Goal: Task Accomplishment & Management: Manage account settings

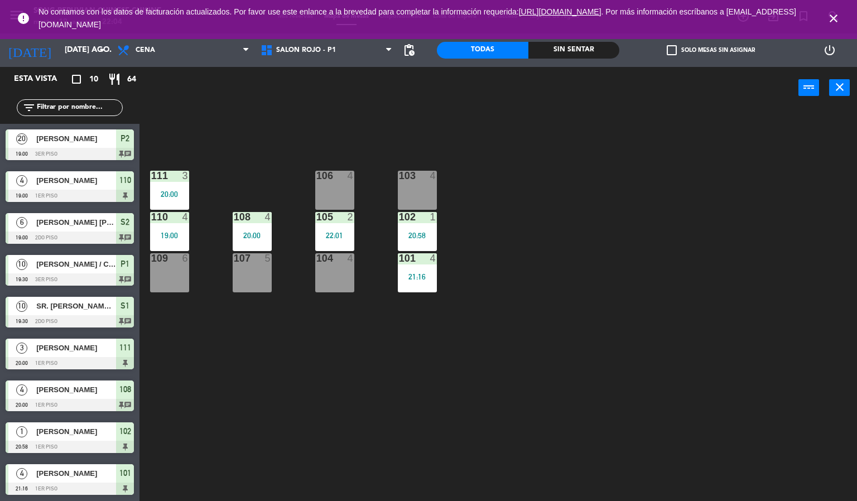
click at [827, 17] on icon "close" at bounding box center [833, 18] width 13 height 13
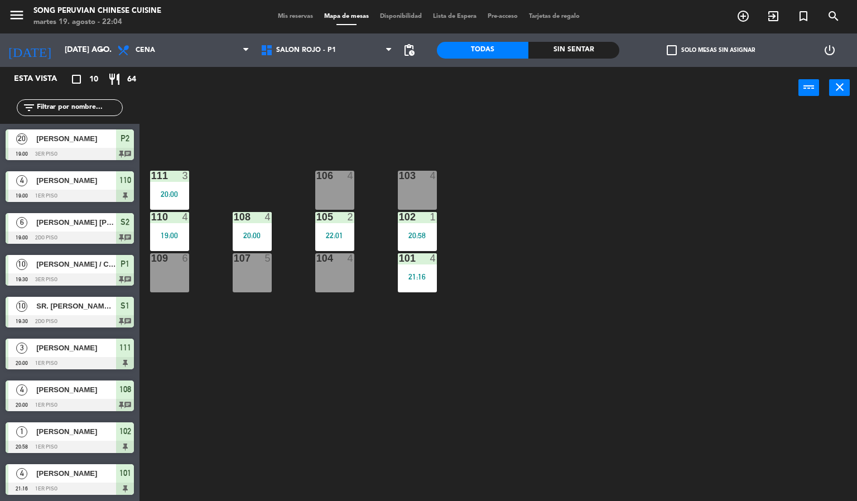
click at [413, 232] on div "20:58" at bounding box center [417, 236] width 39 height 8
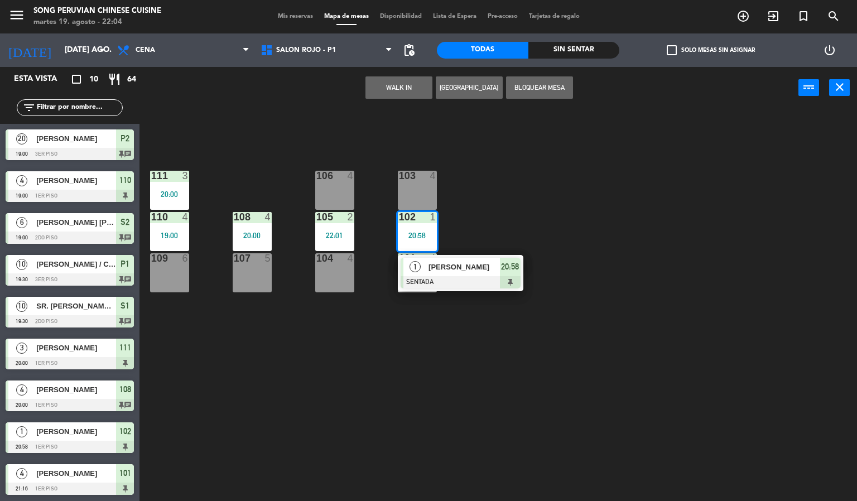
click at [461, 276] on div at bounding box center [461, 282] width 120 height 12
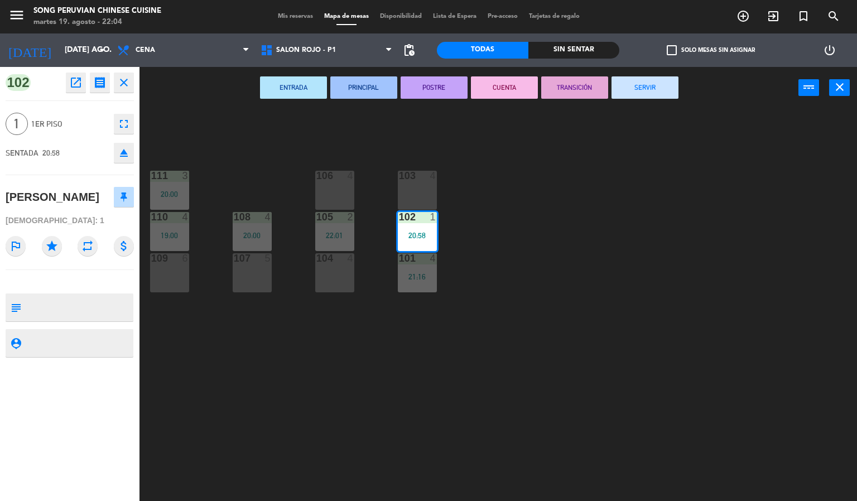
click at [494, 55] on div "Todas" at bounding box center [482, 50] width 91 height 17
click at [413, 216] on div at bounding box center [417, 217] width 18 height 10
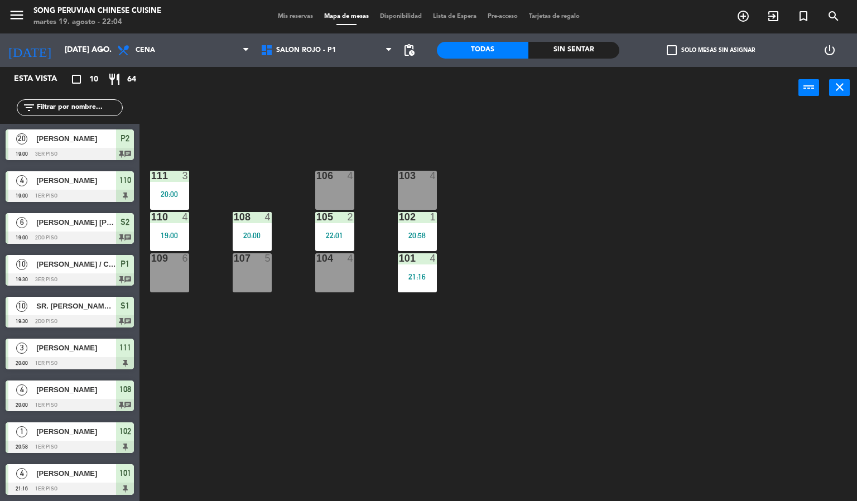
click at [419, 229] on div "102 1 20:58" at bounding box center [417, 231] width 39 height 39
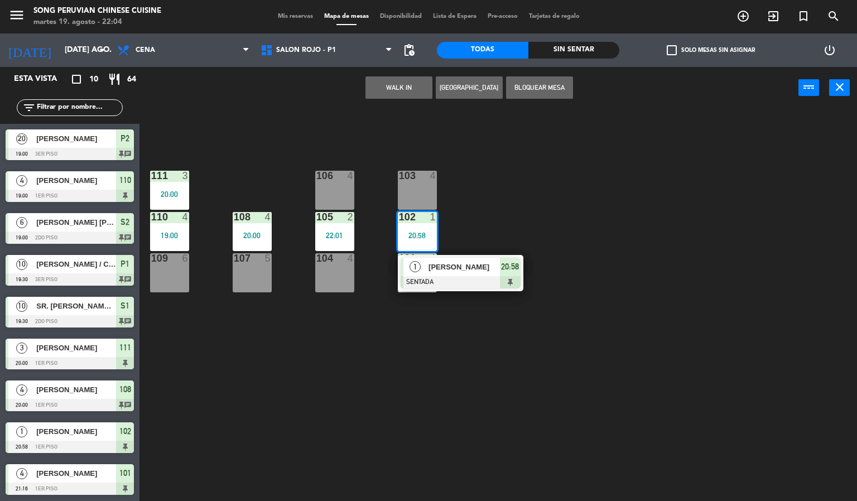
click at [454, 268] on span "[PERSON_NAME]" at bounding box center [463, 267] width 71 height 12
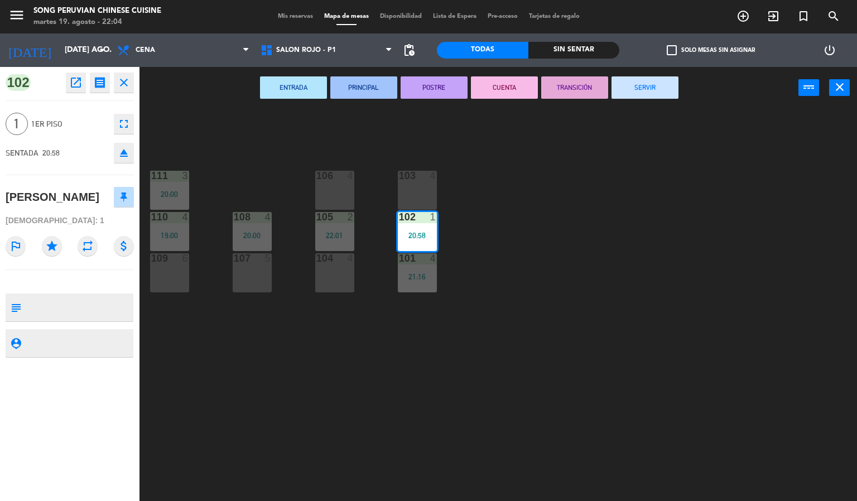
click at [503, 86] on button "CUENTA" at bounding box center [504, 87] width 67 height 22
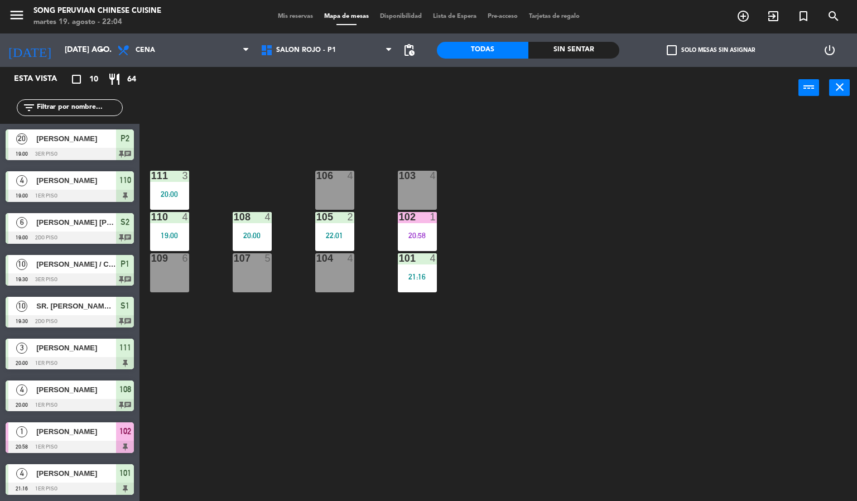
click at [415, 229] on div "102 1 20:58" at bounding box center [417, 231] width 39 height 39
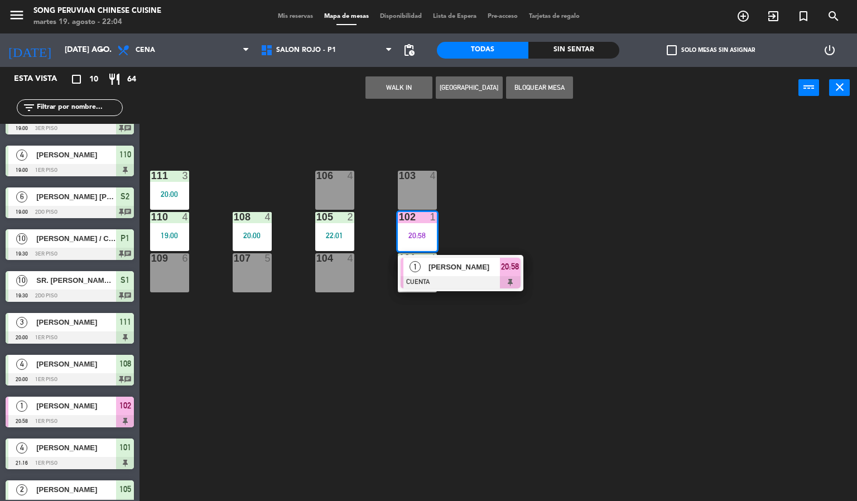
click at [452, 267] on span "[PERSON_NAME]" at bounding box center [463, 267] width 71 height 12
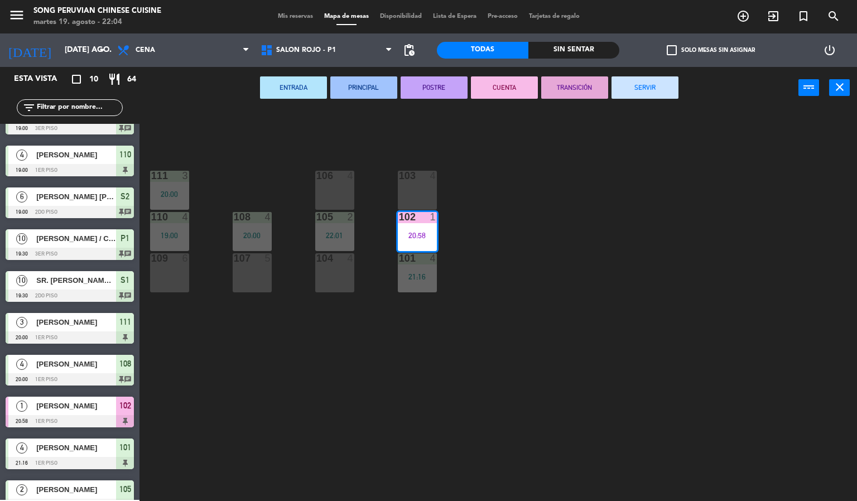
click at [653, 84] on button "SERVIR" at bounding box center [644, 87] width 67 height 22
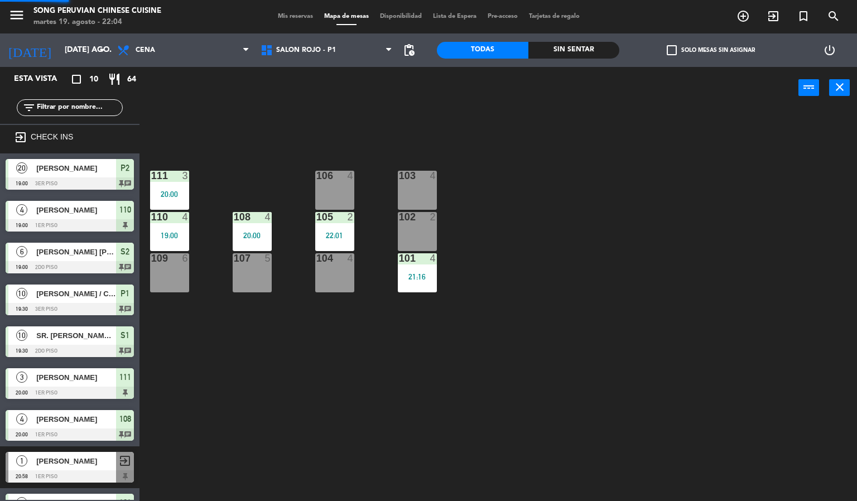
scroll to position [36, 0]
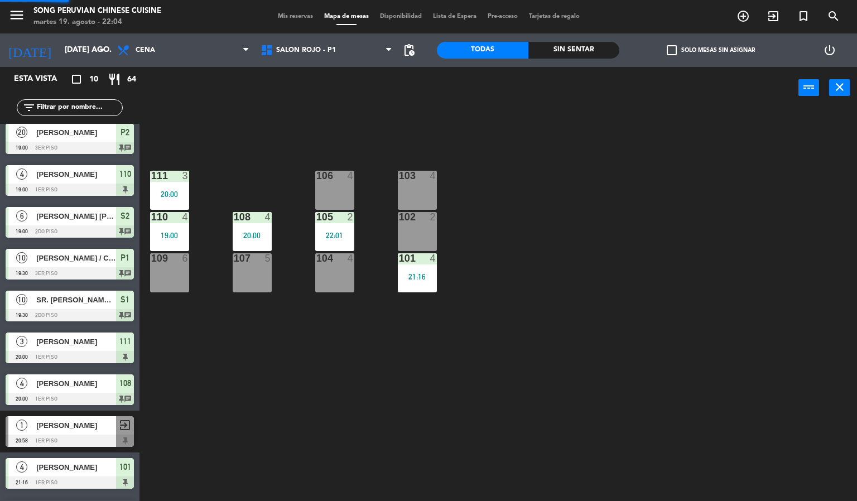
click at [546, 265] on div "103 4 106 4 111 3 20:00 102 2 105 2 22:01 108 4 20:00 110 4 19:00 101 4 21:16 1…" at bounding box center [502, 305] width 709 height 392
click at [423, 275] on div "21:16" at bounding box center [417, 277] width 39 height 8
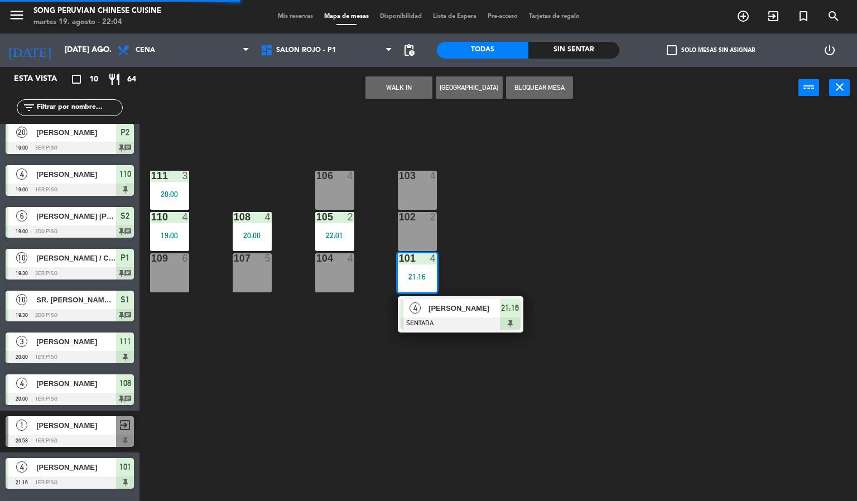
click at [460, 318] on div at bounding box center [461, 323] width 120 height 12
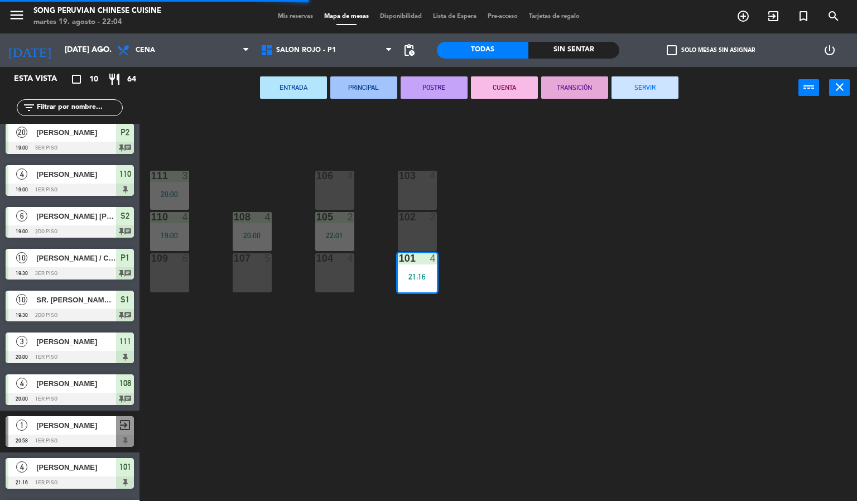
click at [521, 81] on button "CUENTA" at bounding box center [504, 87] width 67 height 22
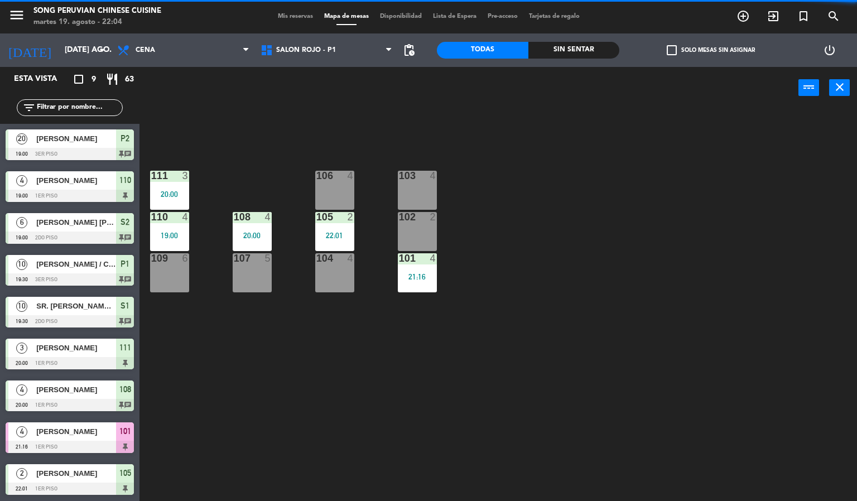
scroll to position [1, 0]
click at [417, 278] on div "21:16" at bounding box center [417, 277] width 39 height 8
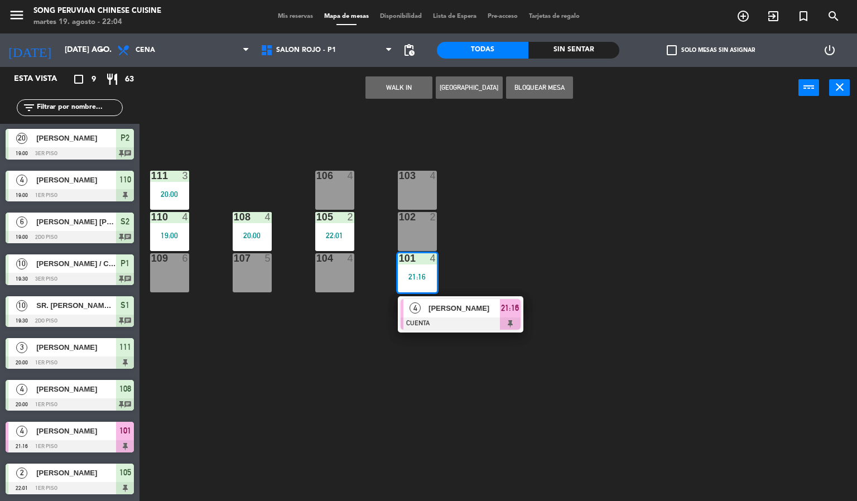
click at [460, 324] on div at bounding box center [461, 323] width 120 height 12
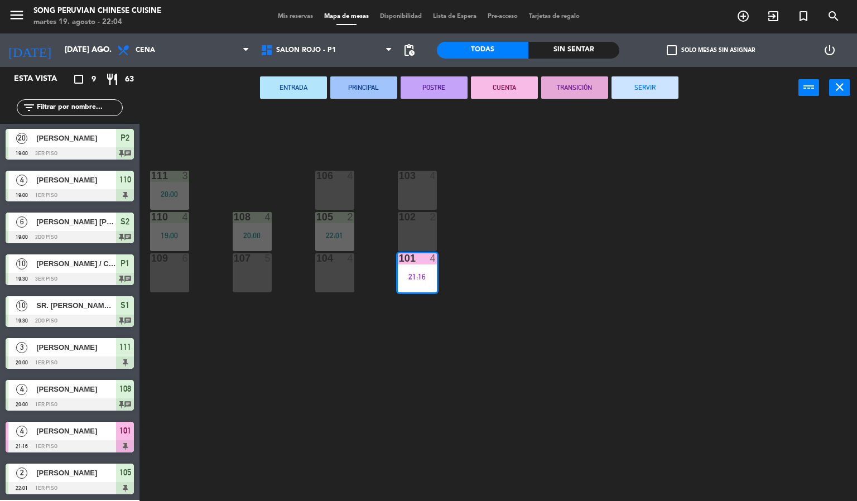
click at [634, 95] on button "SERVIR" at bounding box center [644, 87] width 67 height 22
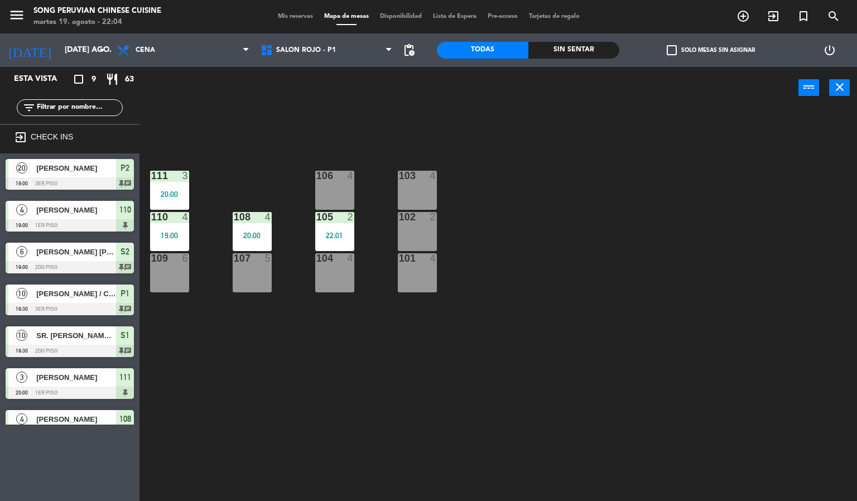
scroll to position [30, 0]
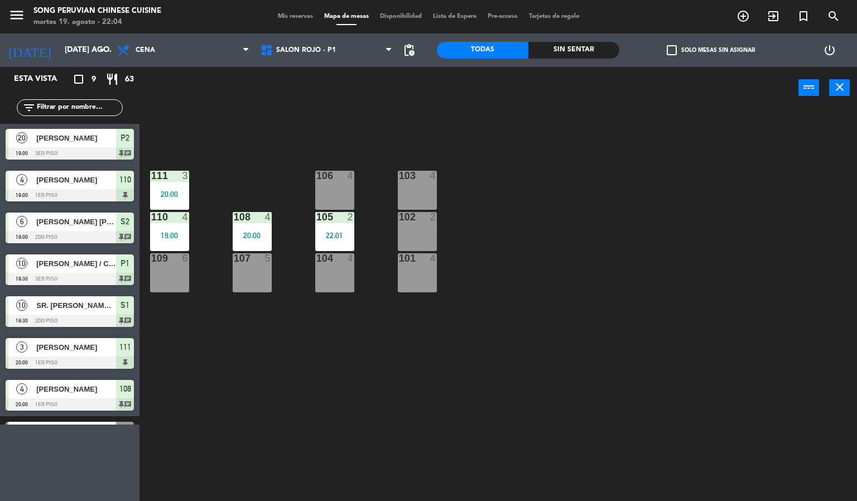
click at [543, 250] on div "103 4 106 4 111 3 20:00 102 2 105 2 22:01 108 4 20:00 110 4 19:00 101 4 104 4 1…" at bounding box center [502, 305] width 709 height 392
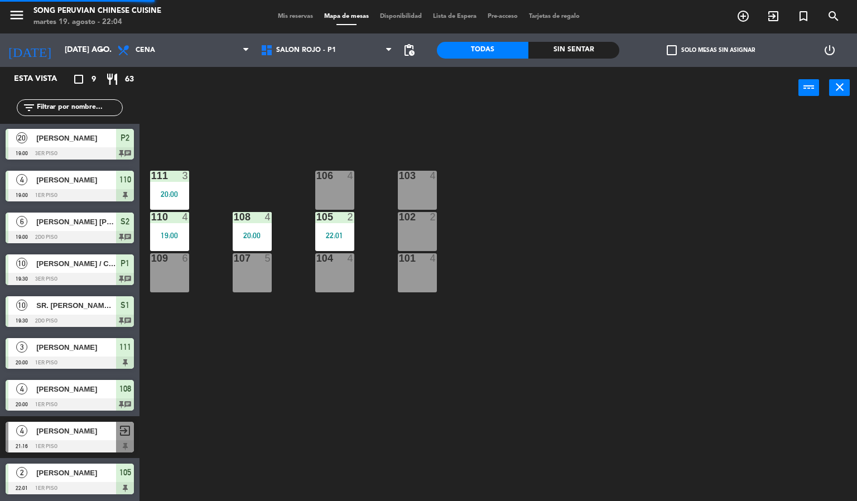
click at [324, 236] on div "22:01" at bounding box center [334, 236] width 39 height 8
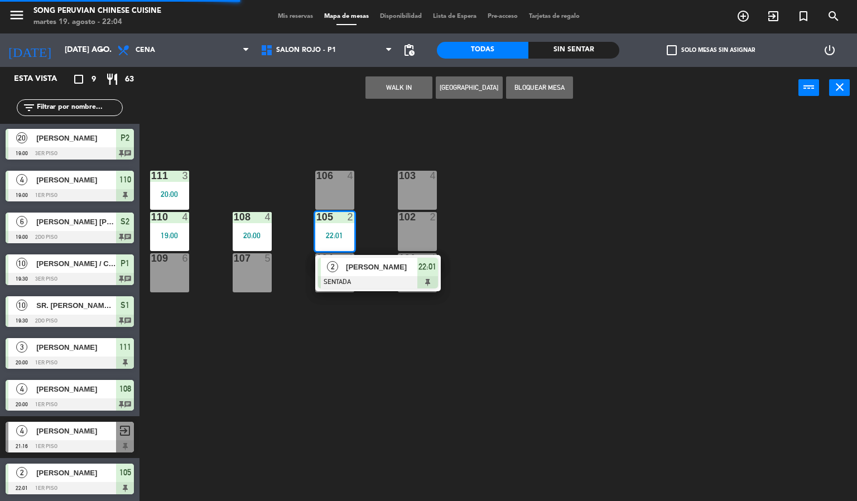
click at [382, 283] on div at bounding box center [378, 282] width 120 height 12
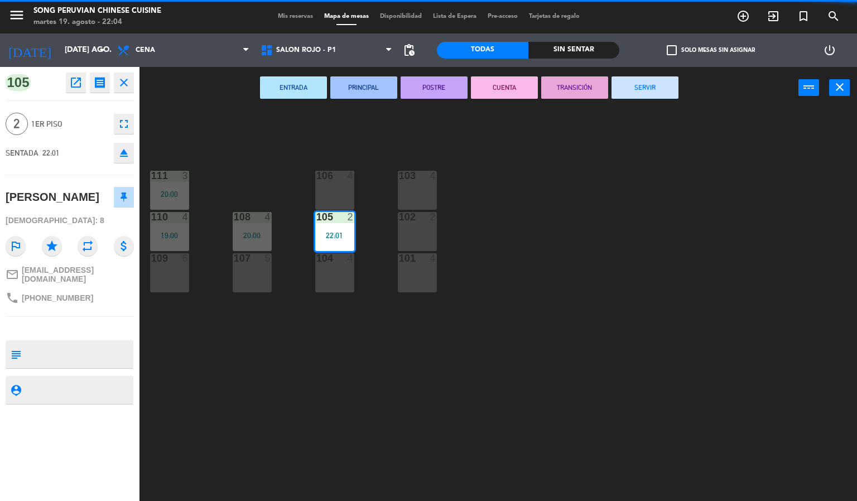
click at [494, 82] on button "CUENTA" at bounding box center [504, 87] width 67 height 22
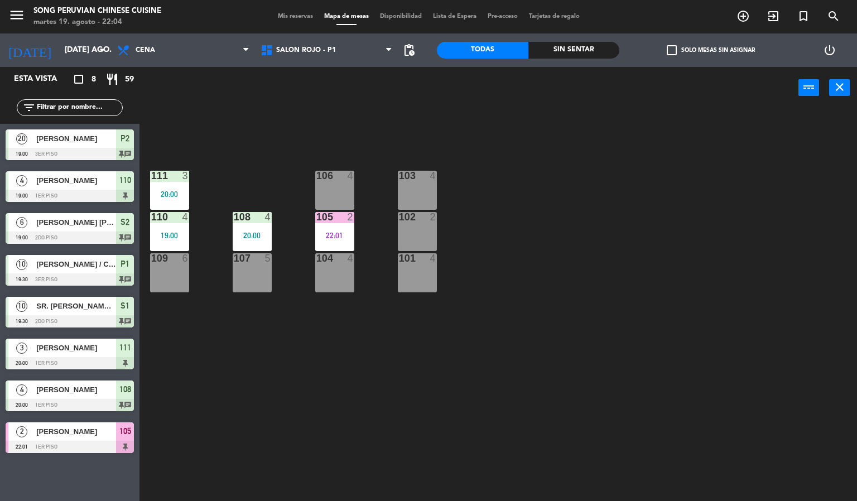
click at [317, 216] on div "105" at bounding box center [316, 217] width 1 height 10
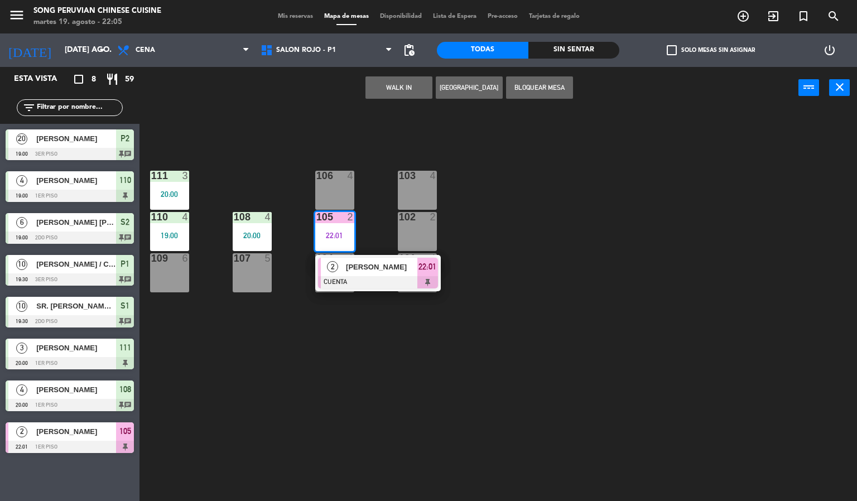
click at [387, 276] on div at bounding box center [378, 282] width 120 height 12
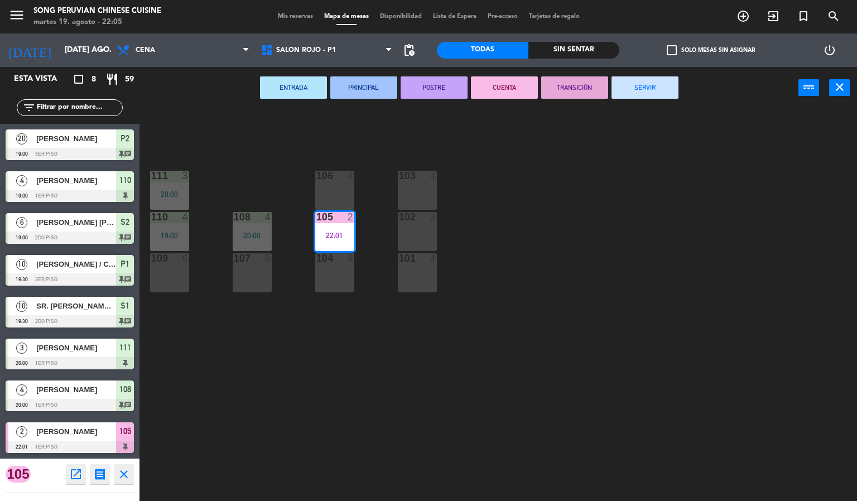
click at [632, 97] on button "SERVIR" at bounding box center [644, 87] width 67 height 22
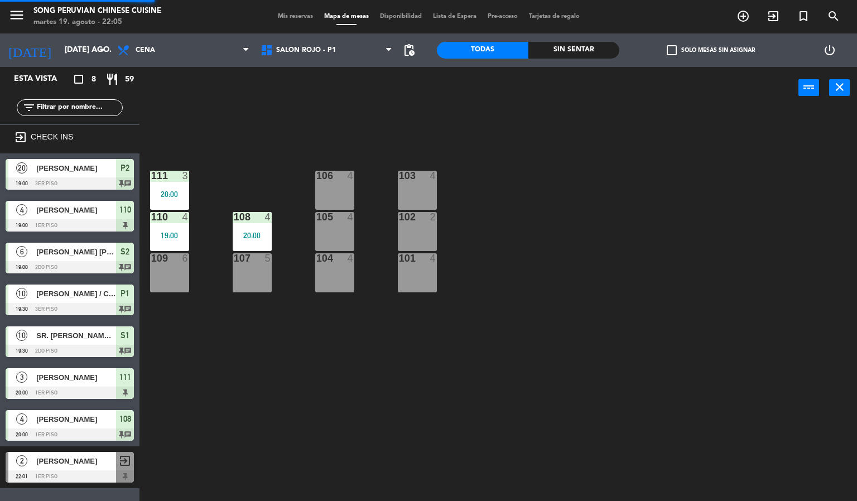
click at [253, 238] on div "20:00" at bounding box center [252, 236] width 39 height 8
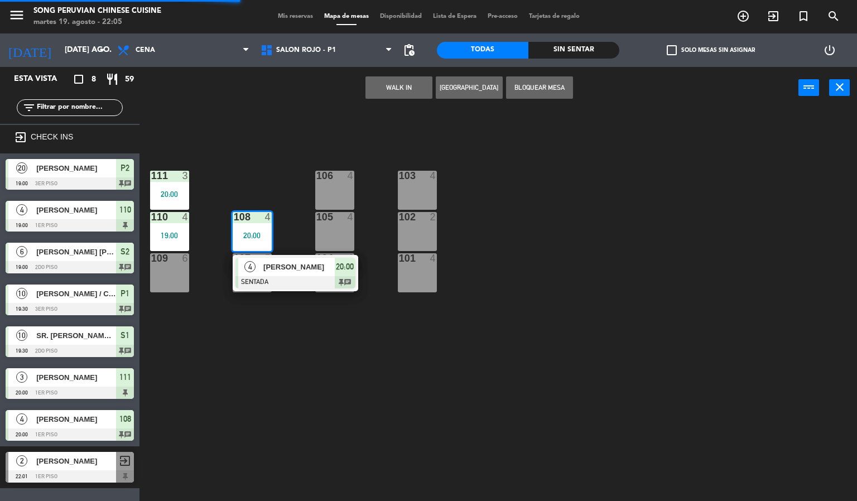
click at [310, 278] on div at bounding box center [295, 282] width 120 height 12
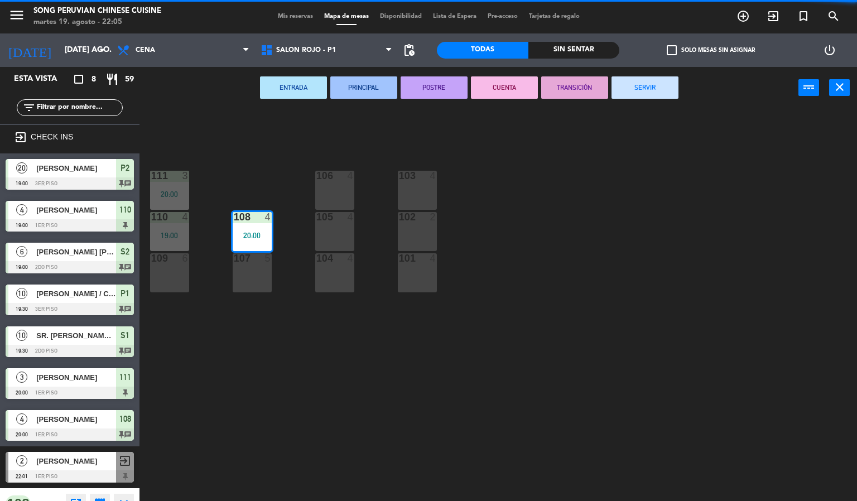
click at [474, 91] on button "CUENTA" at bounding box center [504, 87] width 67 height 22
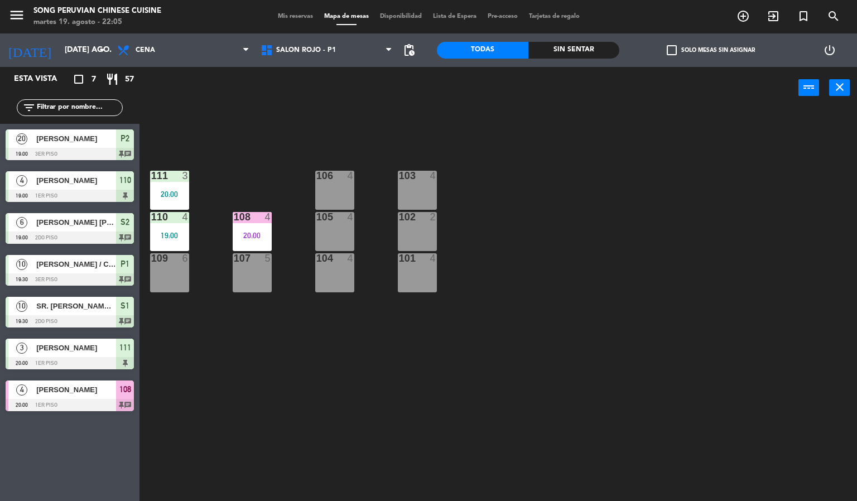
click at [247, 234] on div "20:00" at bounding box center [252, 236] width 39 height 8
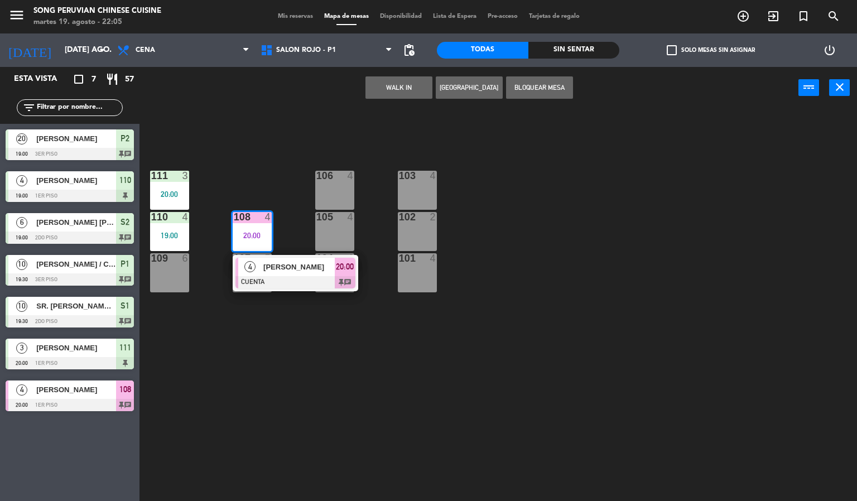
click at [292, 268] on span "[PERSON_NAME]" at bounding box center [298, 267] width 71 height 12
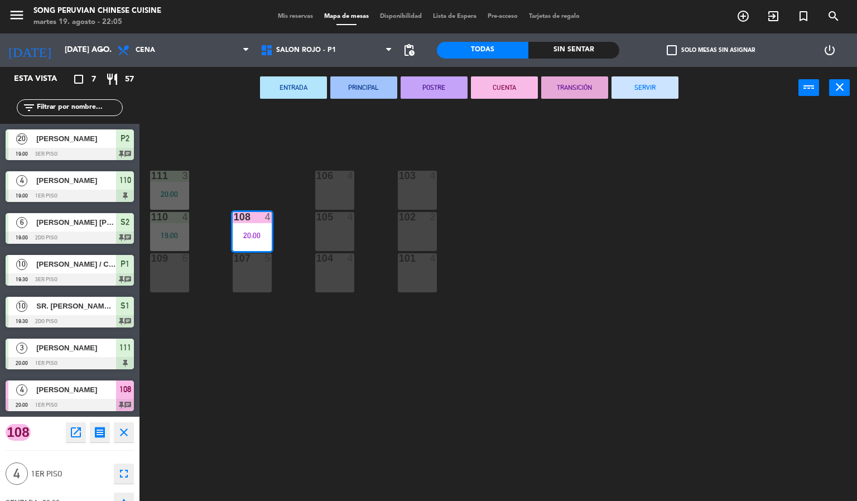
click at [623, 93] on button "SERVIR" at bounding box center [644, 87] width 67 height 22
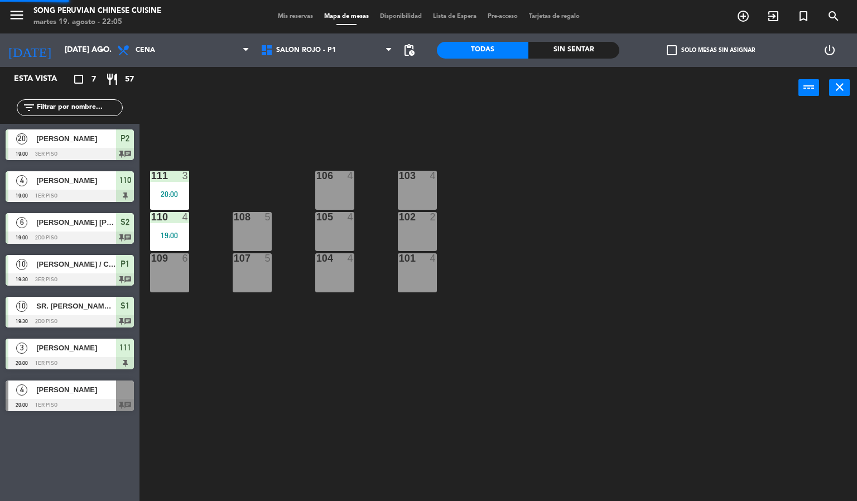
scroll to position [0, 0]
click at [178, 193] on div "20:00" at bounding box center [169, 194] width 39 height 8
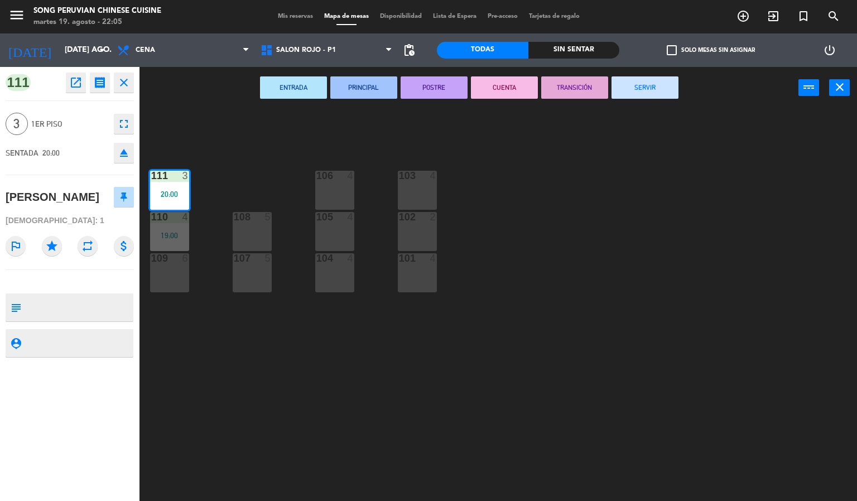
click at [503, 82] on button "CUENTA" at bounding box center [504, 87] width 67 height 22
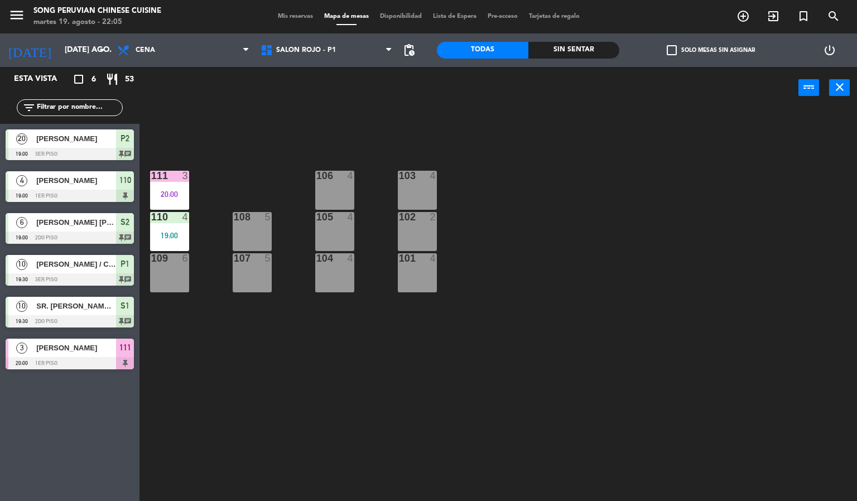
click at [174, 193] on div "20:00" at bounding box center [169, 194] width 39 height 8
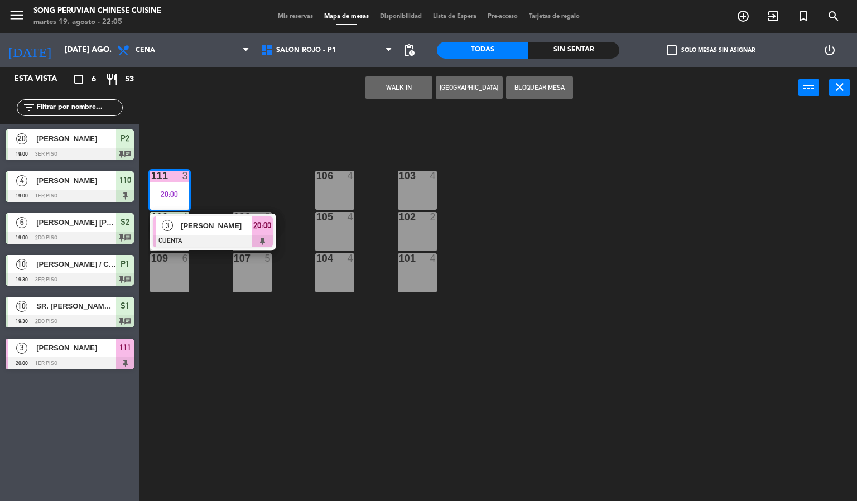
click at [238, 243] on div at bounding box center [213, 241] width 120 height 12
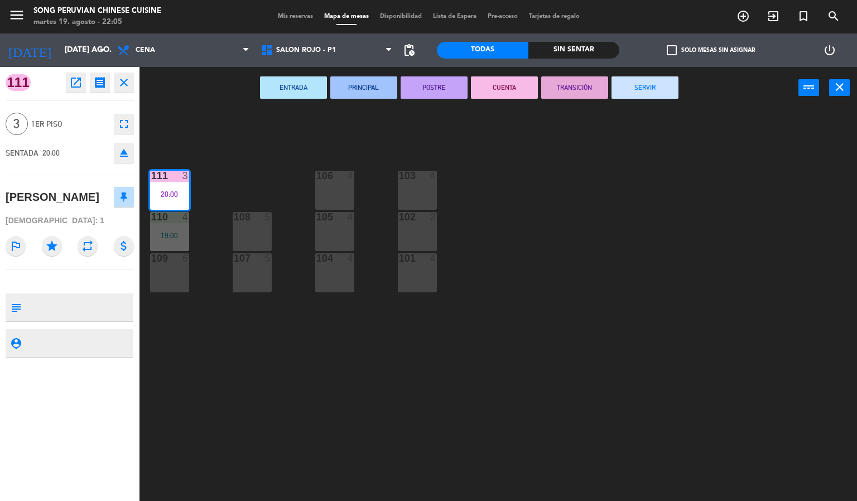
click at [628, 93] on button "SERVIR" at bounding box center [644, 87] width 67 height 22
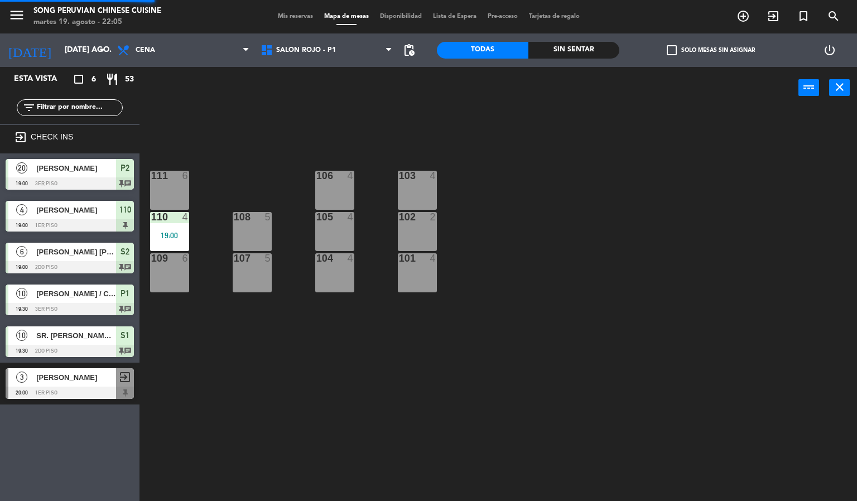
click at [162, 230] on div "110 4 19:00" at bounding box center [169, 231] width 39 height 39
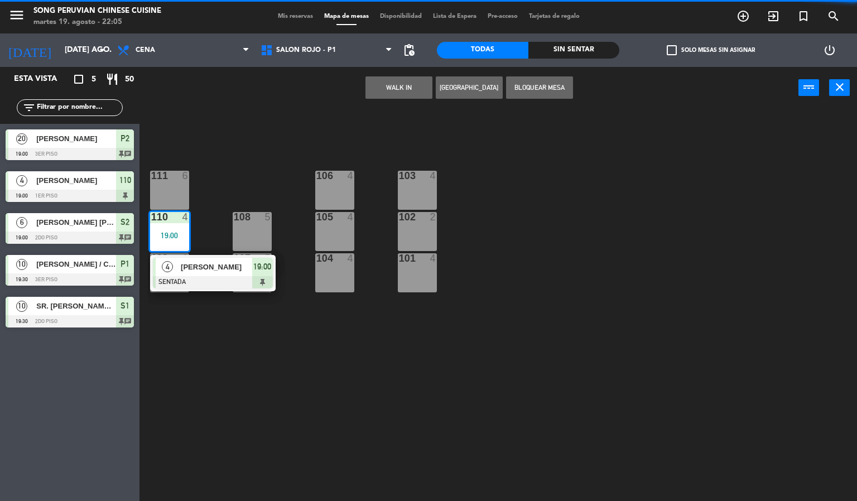
click at [238, 282] on div at bounding box center [213, 282] width 120 height 12
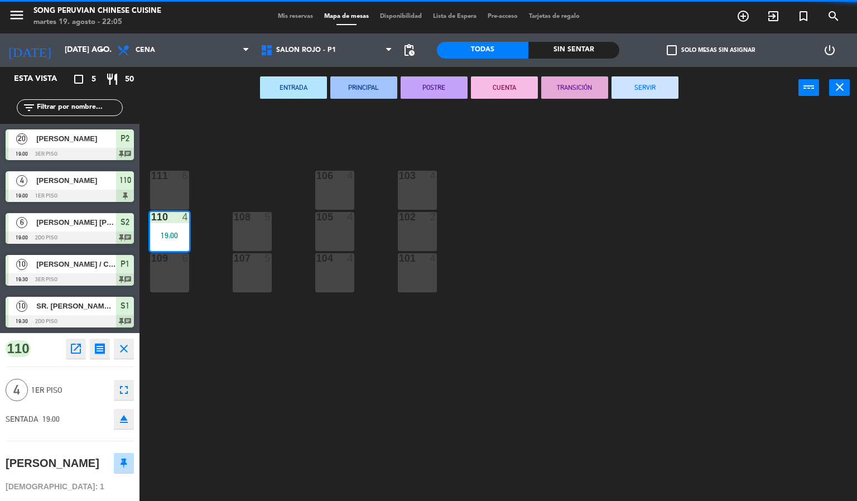
click at [521, 79] on button "CUENTA" at bounding box center [504, 87] width 67 height 22
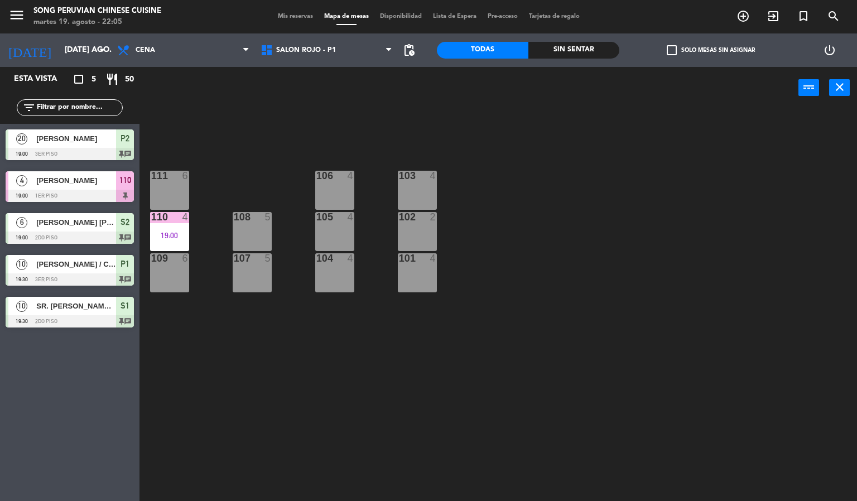
click at [173, 228] on div "110 4 19:00" at bounding box center [169, 231] width 39 height 39
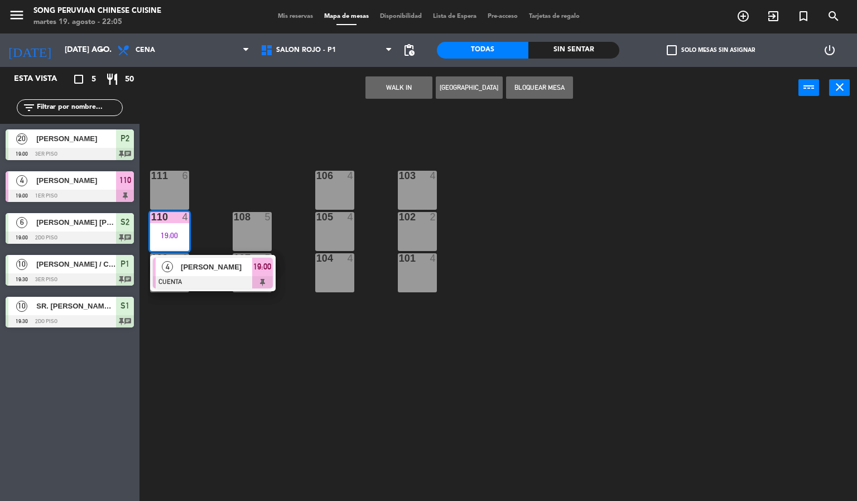
click at [238, 266] on span "[PERSON_NAME]" at bounding box center [216, 267] width 71 height 12
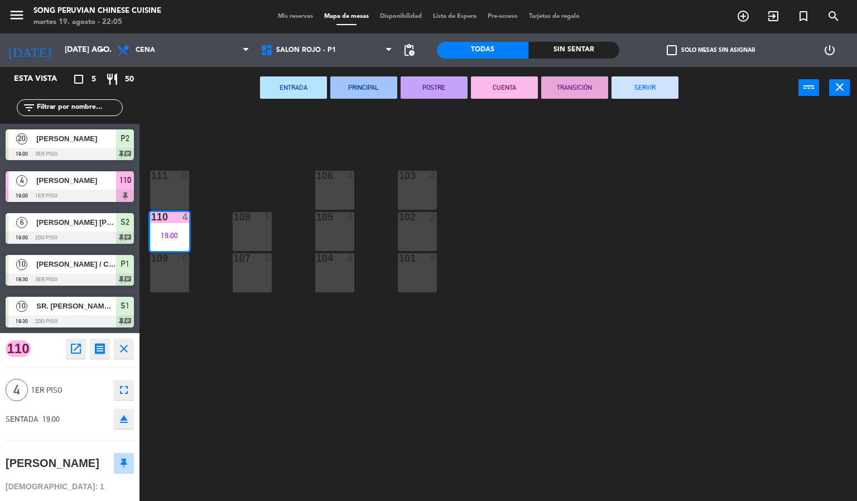
click at [623, 97] on button "SERVIR" at bounding box center [644, 87] width 67 height 22
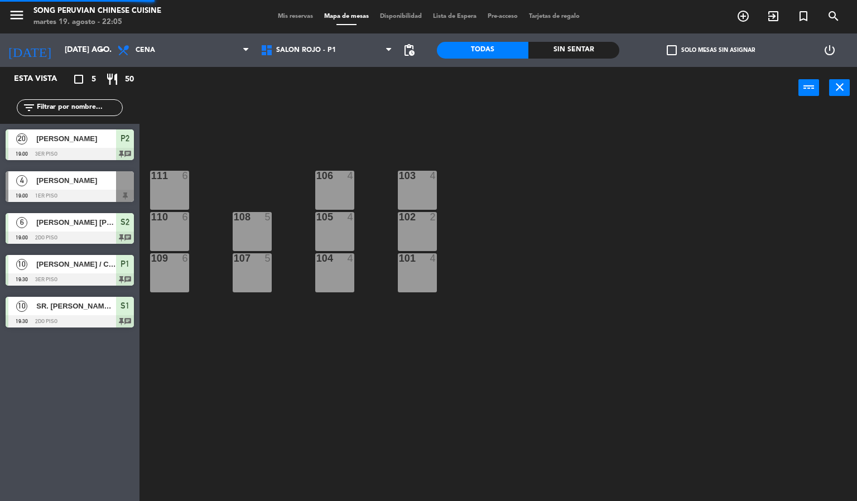
click at [504, 283] on div "103 4 106 4 111 6 102 2 105 4 108 5 110 6 101 4 104 4 107 5 109 6" at bounding box center [502, 305] width 709 height 392
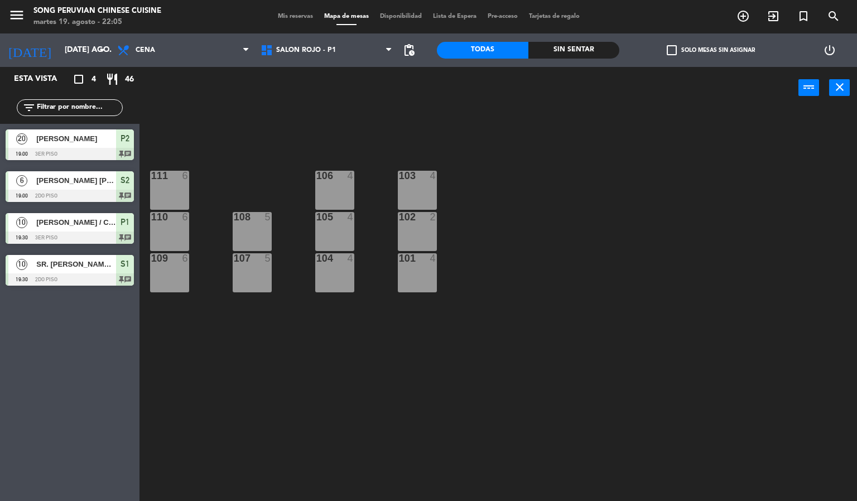
click at [96, 191] on div at bounding box center [70, 196] width 128 height 12
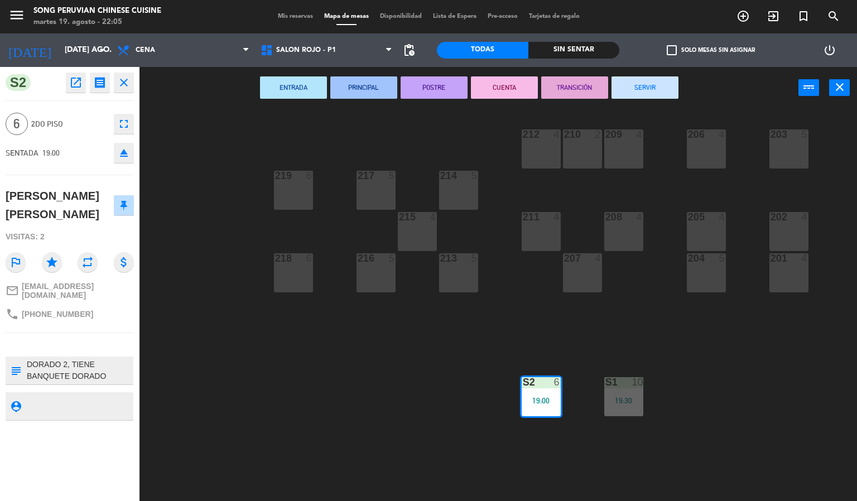
click at [505, 86] on button "CUENTA" at bounding box center [504, 87] width 67 height 22
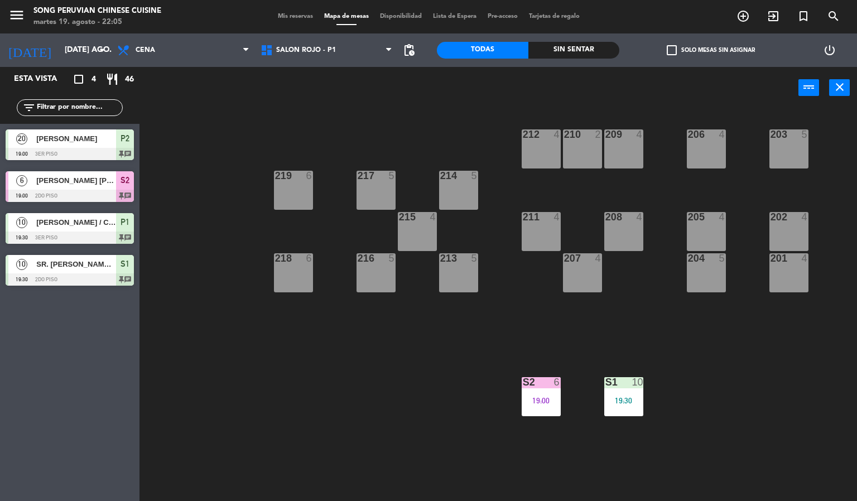
click at [541, 394] on div "S2 6 19:00" at bounding box center [541, 396] width 39 height 39
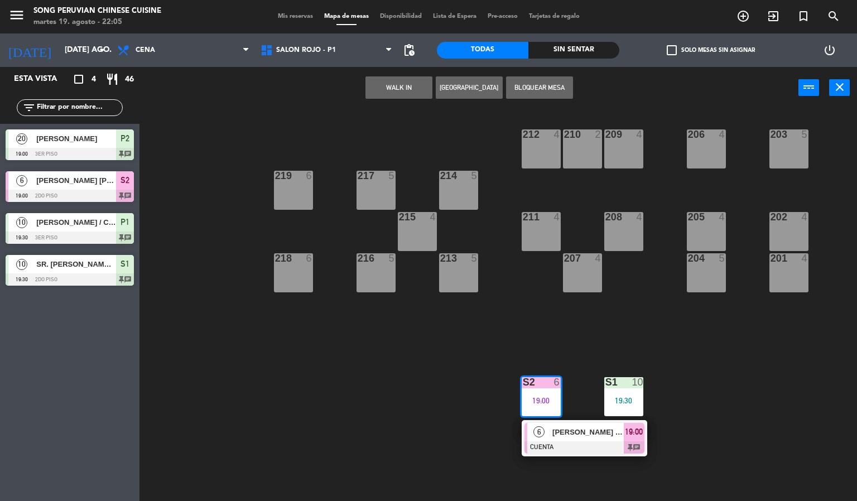
click at [596, 432] on span "[PERSON_NAME] [PERSON_NAME]" at bounding box center [587, 432] width 71 height 12
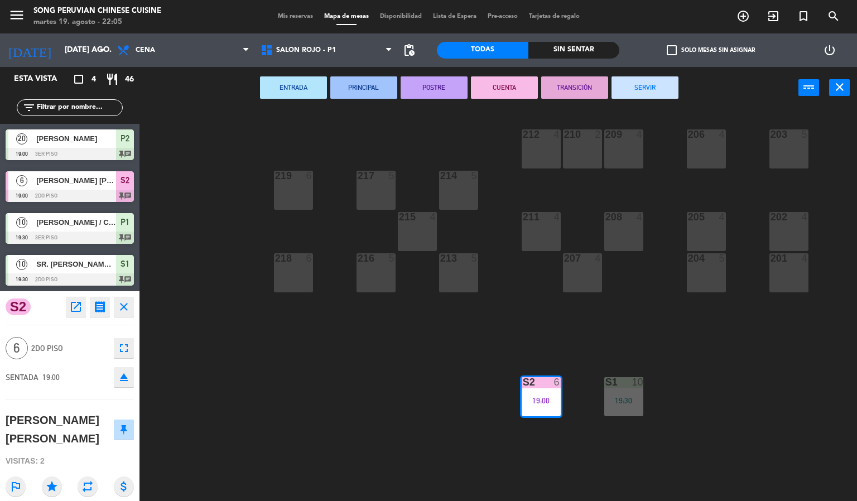
click at [647, 84] on button "SERVIR" at bounding box center [644, 87] width 67 height 22
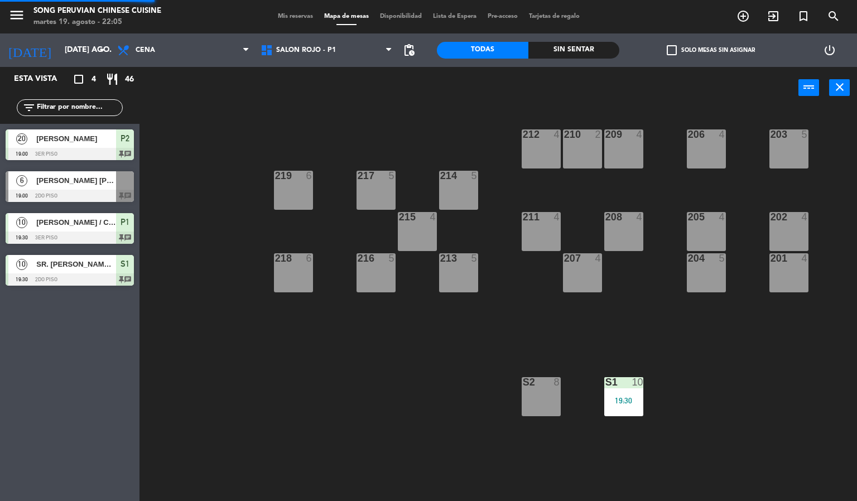
click at [632, 386] on div "10" at bounding box center [637, 382] width 11 height 10
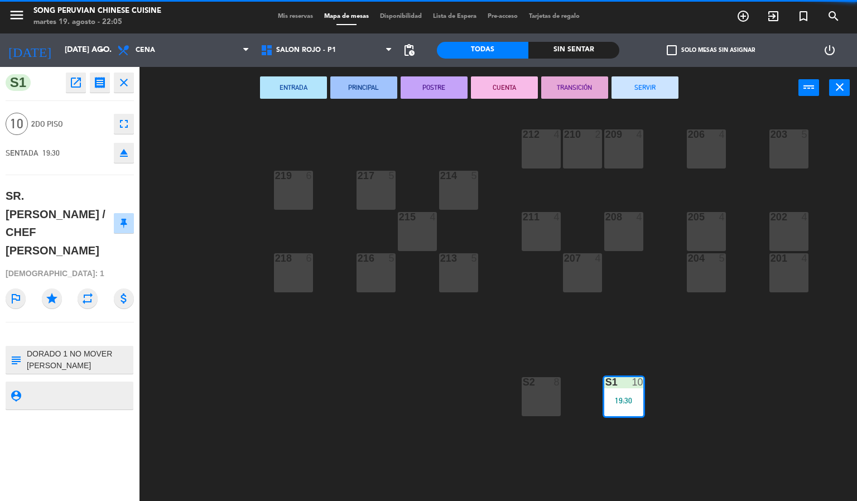
click at [503, 85] on button "CUENTA" at bounding box center [504, 87] width 67 height 22
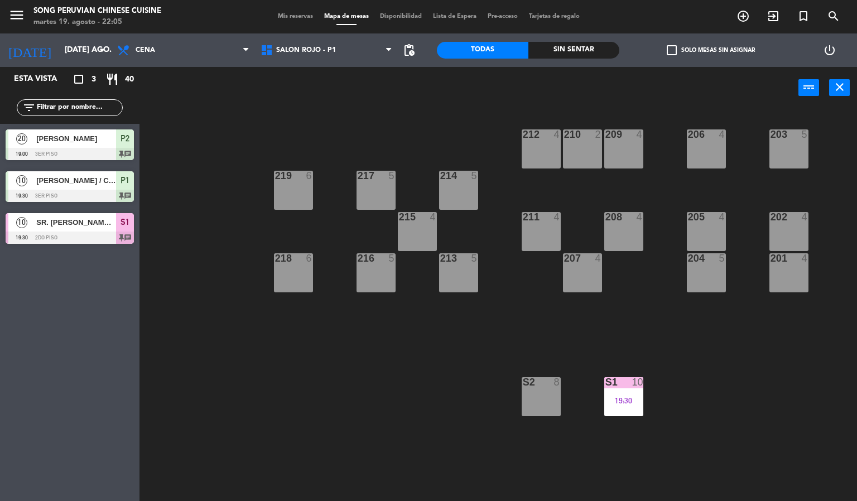
click at [628, 393] on div "S1 10 19:30" at bounding box center [623, 396] width 39 height 39
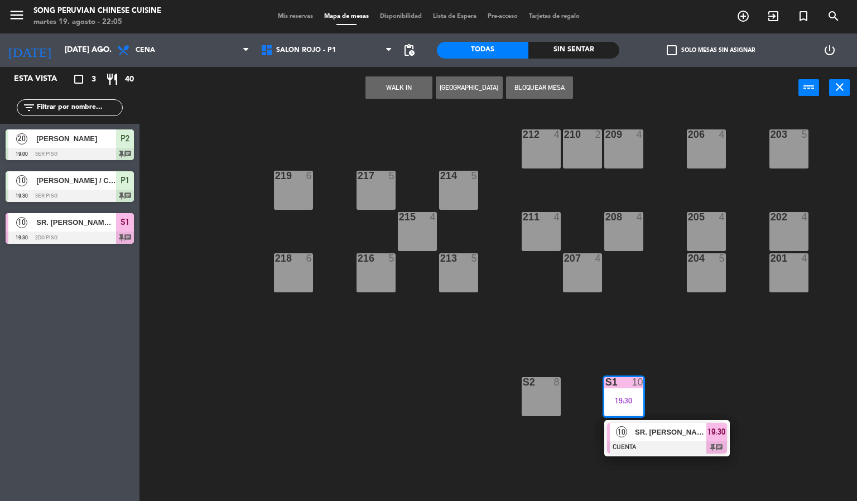
click at [675, 446] on div at bounding box center [667, 447] width 120 height 12
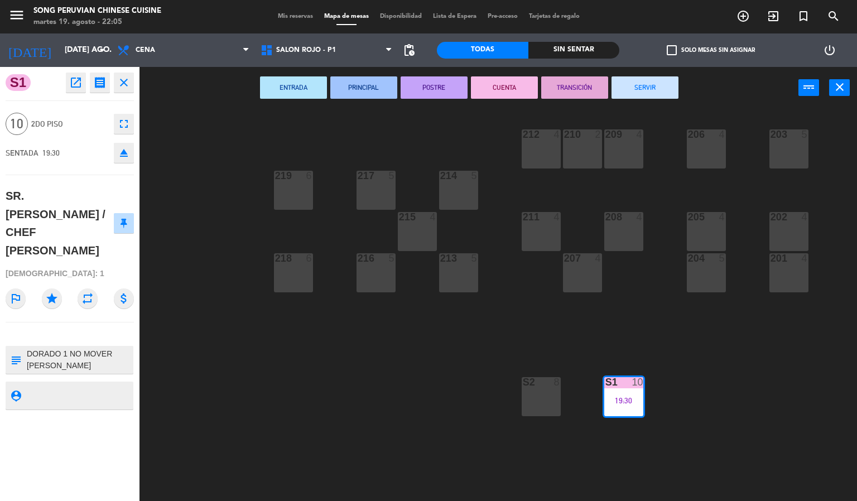
click at [671, 81] on button "SERVIR" at bounding box center [644, 87] width 67 height 22
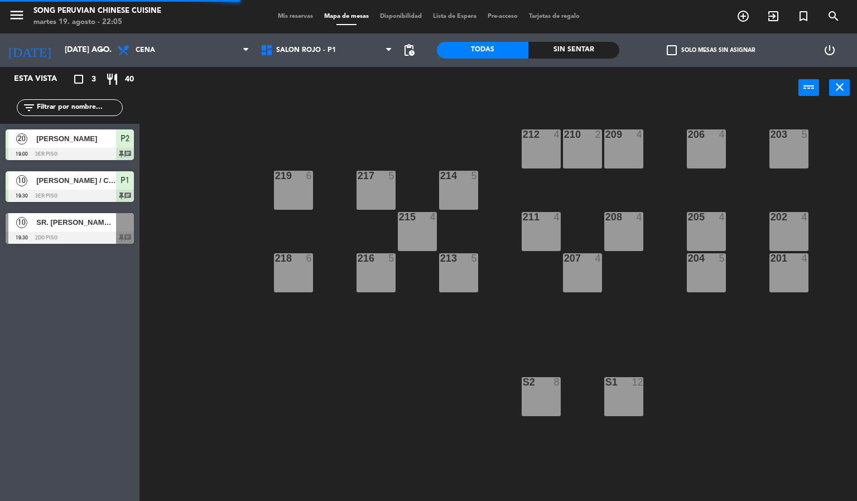
click at [313, 390] on div "203 5 206 4 210 2 212 4 209 4 214 5 217 5 219 6 202 4 205 4 208 4 211 4 215 4 2…" at bounding box center [502, 305] width 709 height 392
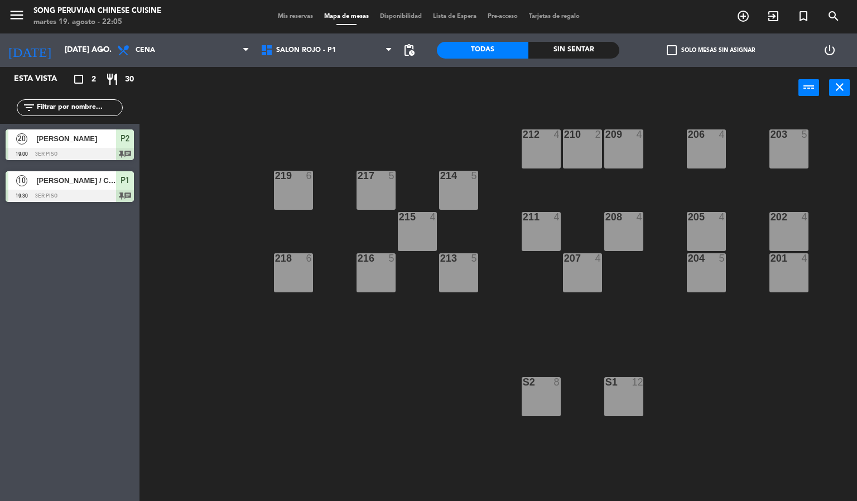
click at [86, 191] on div at bounding box center [70, 196] width 128 height 12
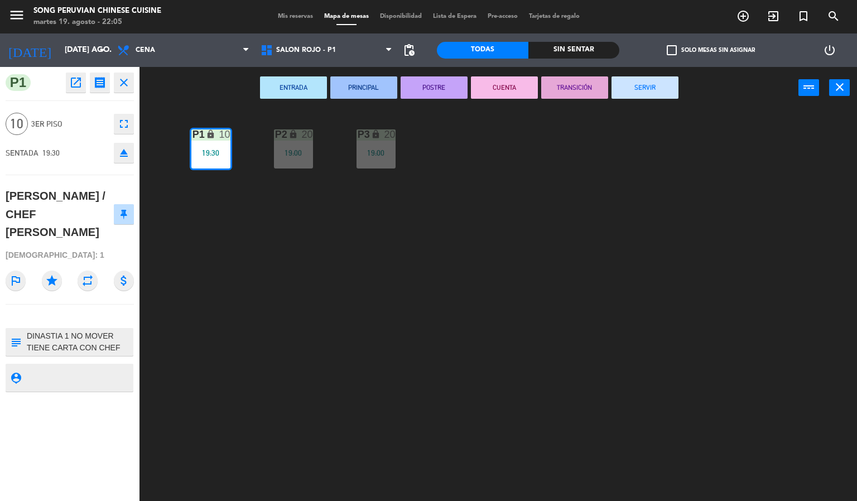
click at [513, 84] on button "CUENTA" at bounding box center [504, 87] width 67 height 22
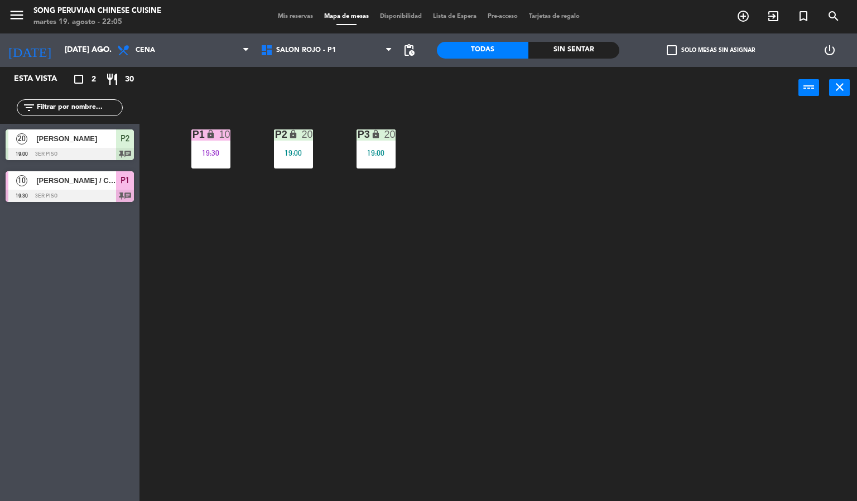
click at [211, 154] on div "19:30" at bounding box center [210, 153] width 39 height 8
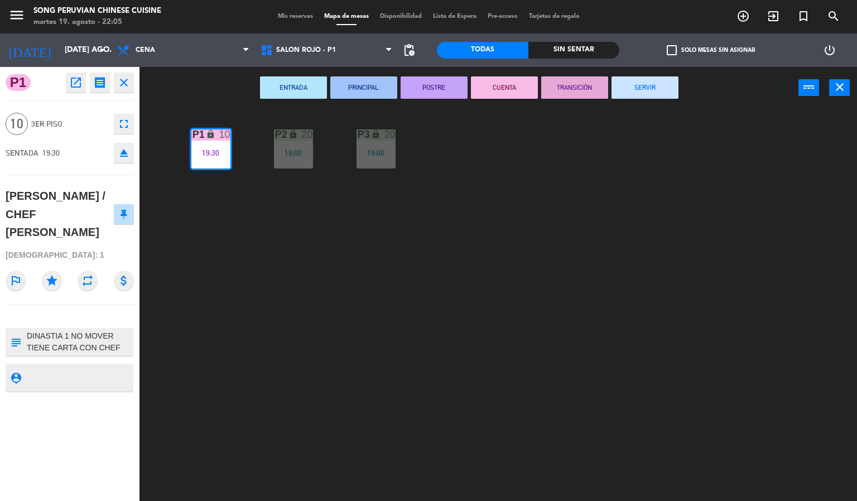
click at [650, 96] on button "SERVIR" at bounding box center [644, 87] width 67 height 22
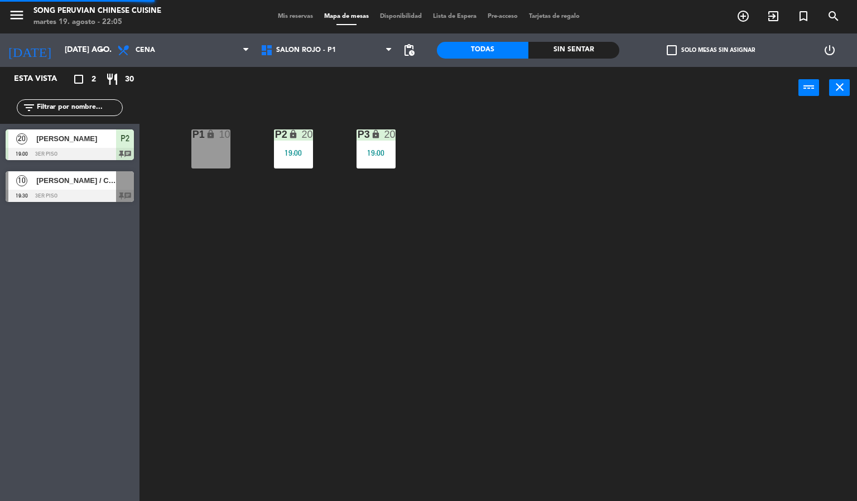
click at [390, 153] on div "19:00" at bounding box center [376, 153] width 39 height 8
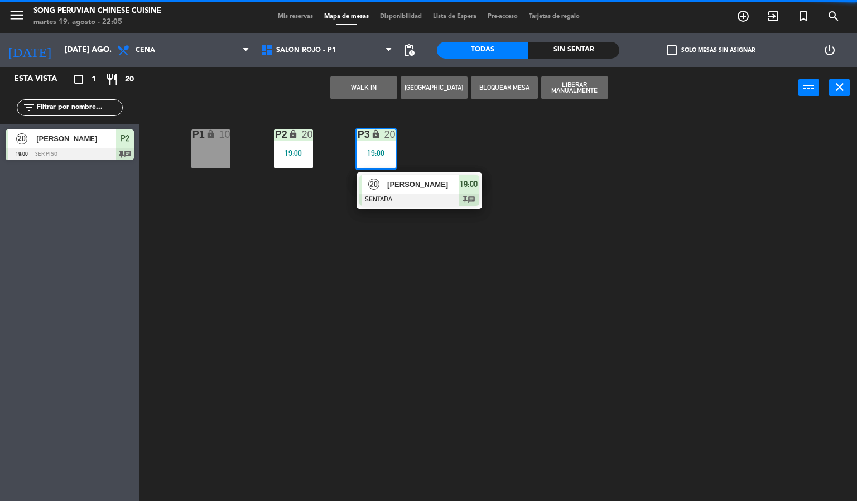
click at [449, 201] on div at bounding box center [419, 200] width 120 height 12
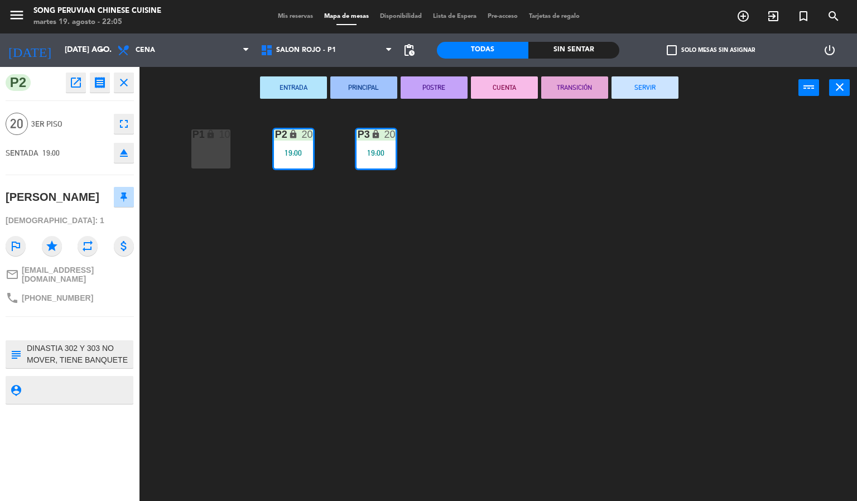
click at [126, 124] on icon "fullscreen" at bounding box center [123, 123] width 13 height 13
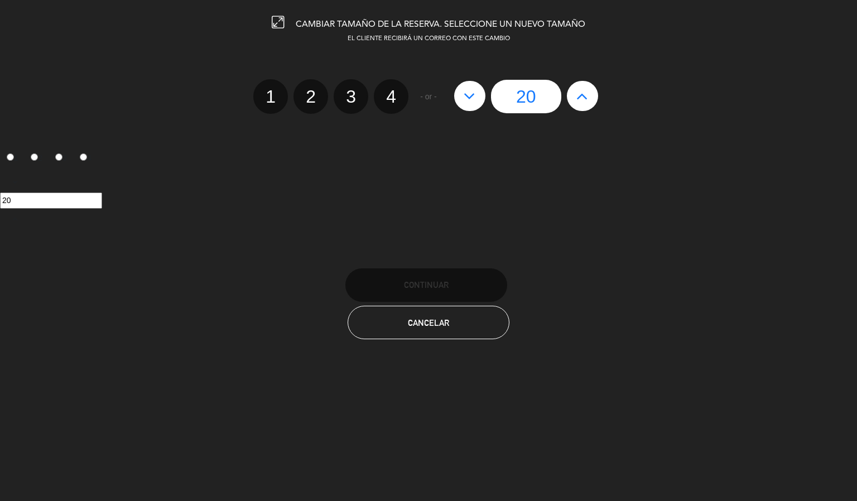
click at [469, 91] on icon at bounding box center [470, 96] width 12 height 18
type input "19"
click at [469, 94] on icon at bounding box center [470, 96] width 12 height 18
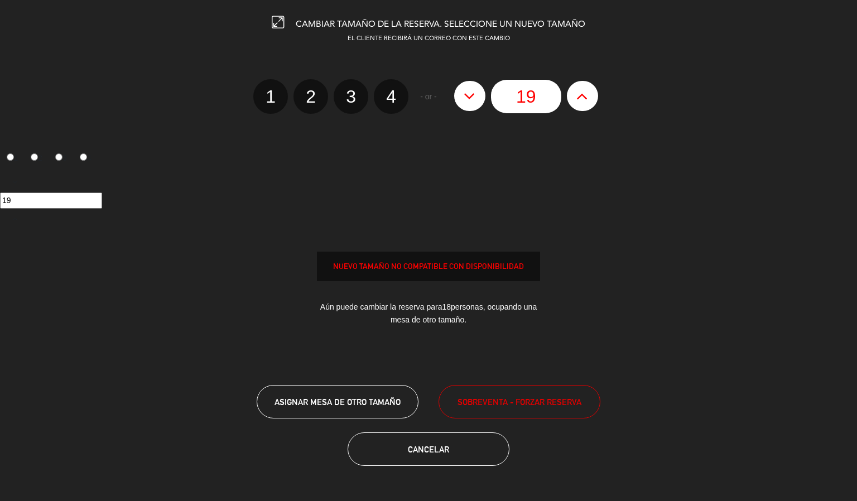
type input "18"
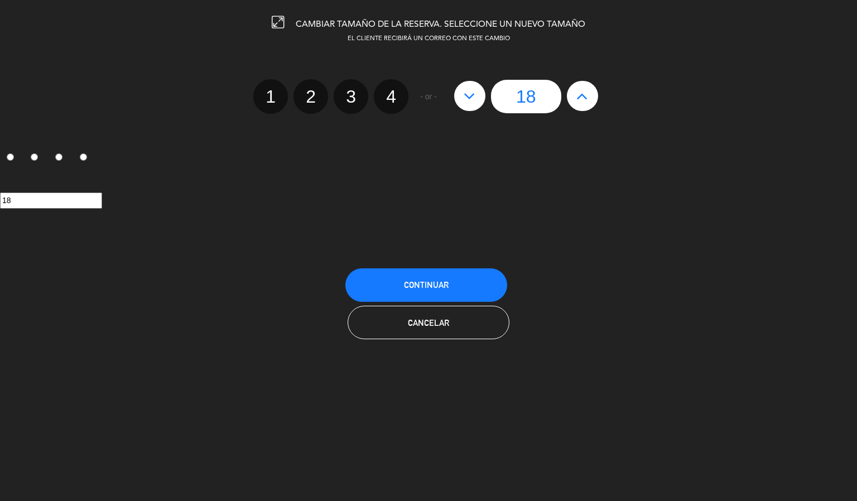
click at [447, 286] on span "Continuar" at bounding box center [426, 284] width 45 height 9
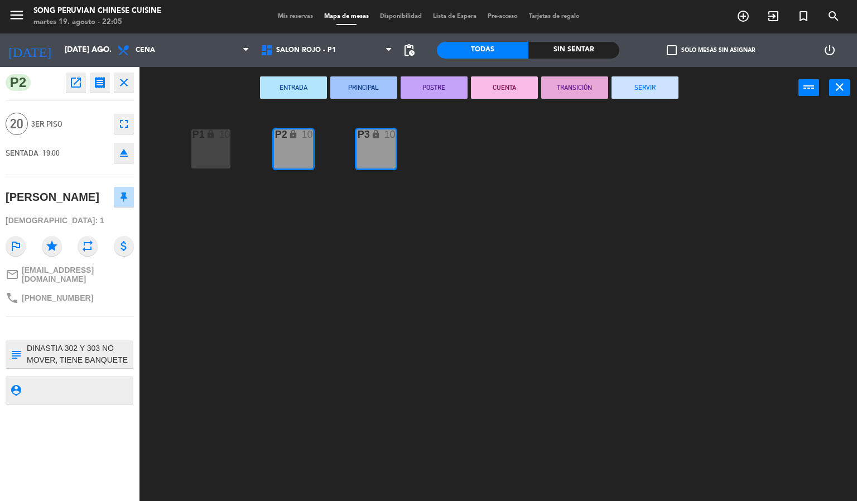
click at [466, 199] on div "P2 lock 10 P3 lock 10 P1 lock 10" at bounding box center [502, 305] width 709 height 392
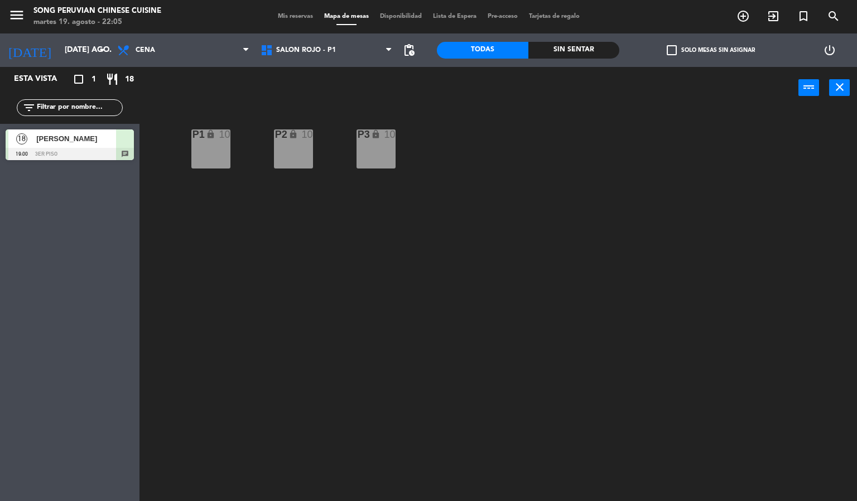
click at [98, 133] on span "[PERSON_NAME]" at bounding box center [76, 139] width 80 height 12
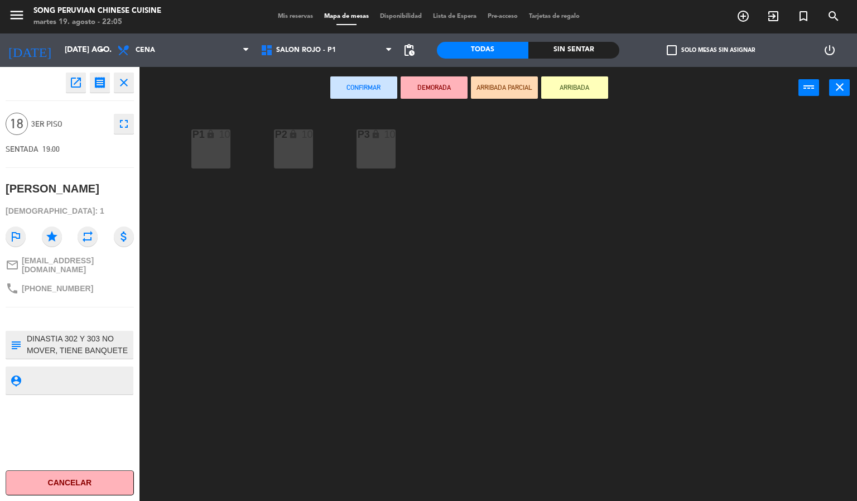
click at [291, 146] on div "P2 lock 10" at bounding box center [293, 148] width 39 height 39
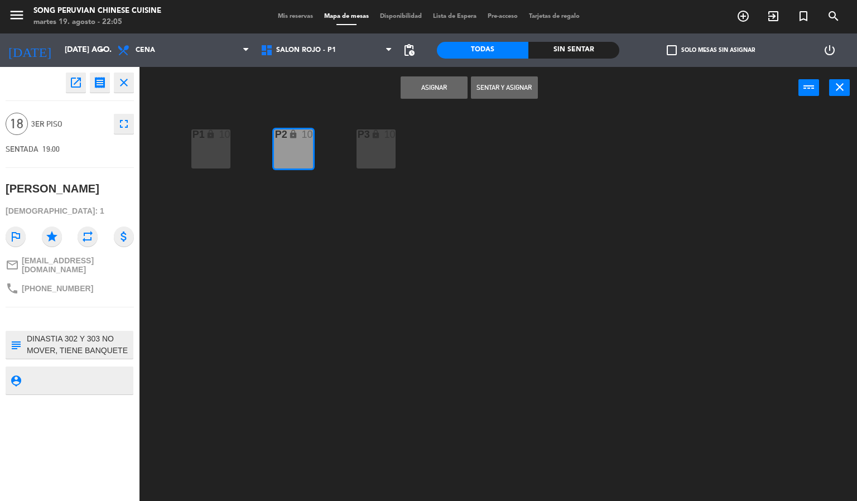
click at [385, 154] on div "P3 lock 10" at bounding box center [376, 148] width 39 height 39
click at [429, 83] on button "Asignar" at bounding box center [434, 87] width 67 height 22
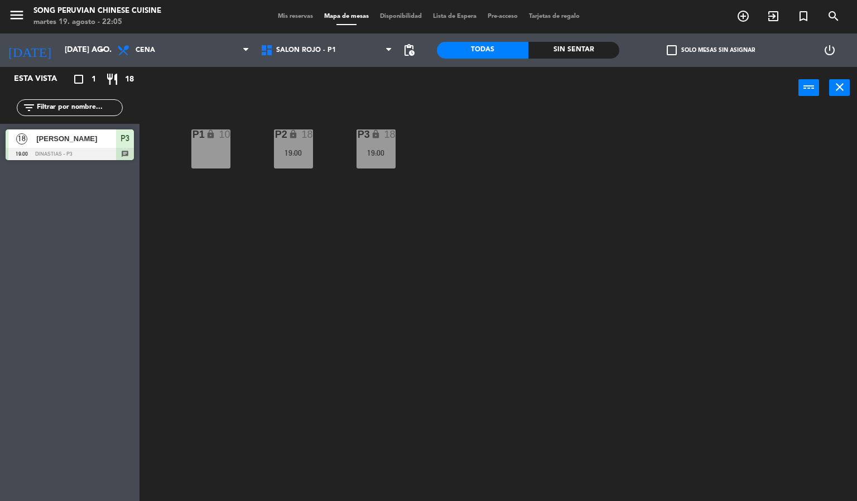
click at [383, 134] on div "lock" at bounding box center [376, 134] width 18 height 11
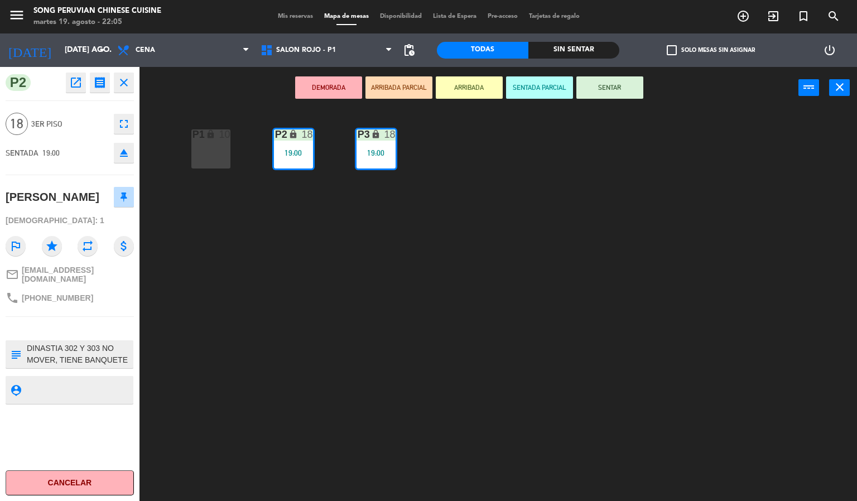
click at [618, 90] on button "SENTAR" at bounding box center [609, 87] width 67 height 22
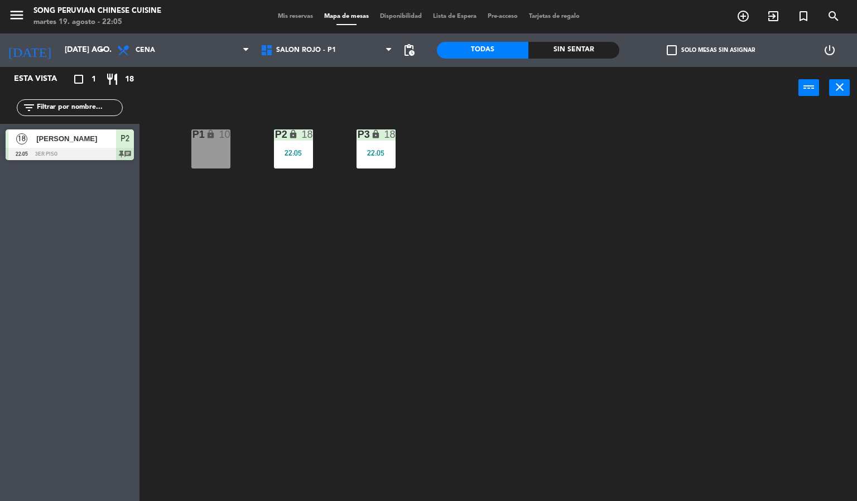
click at [382, 131] on div "lock" at bounding box center [376, 134] width 18 height 11
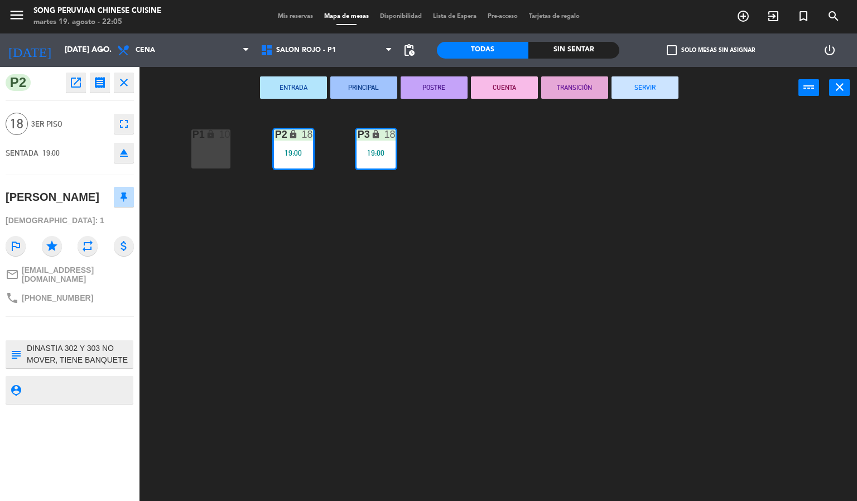
click at [532, 79] on button "CUENTA" at bounding box center [504, 87] width 67 height 22
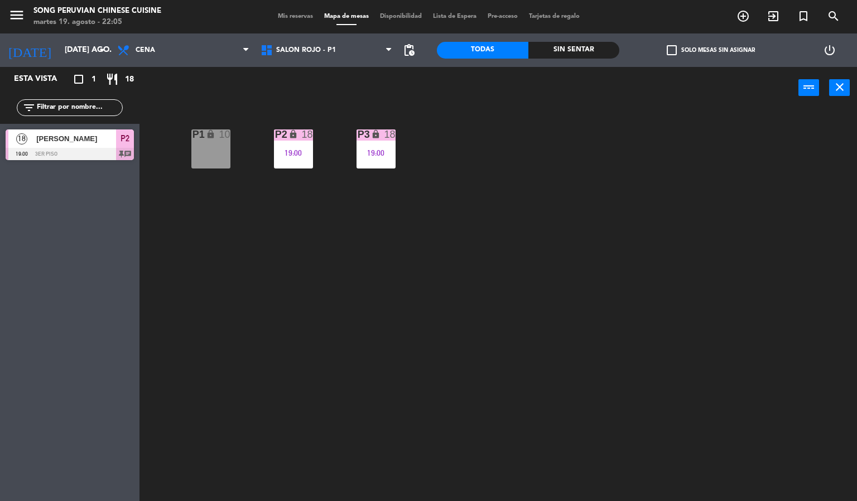
click at [382, 153] on div "19:00" at bounding box center [376, 153] width 39 height 8
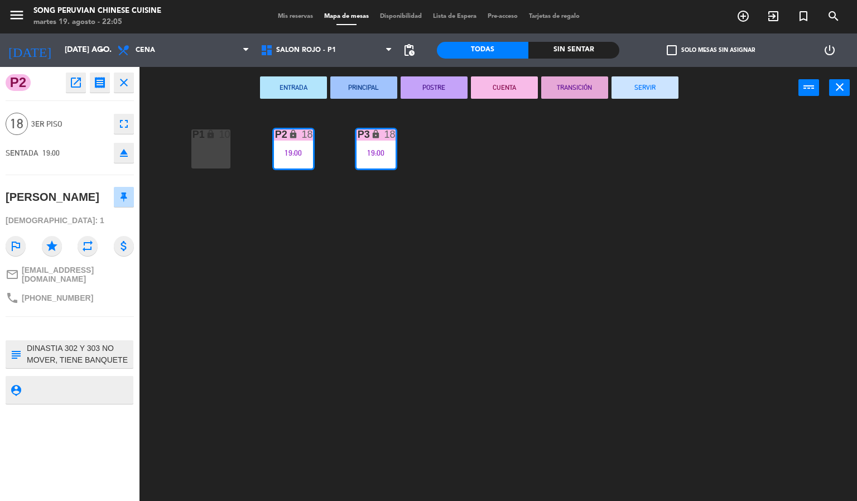
click at [644, 86] on button "SERVIR" at bounding box center [644, 87] width 67 height 22
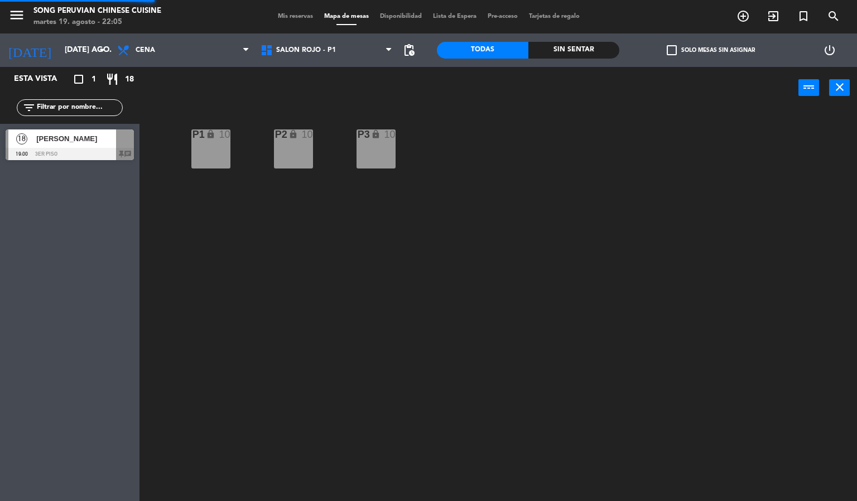
click at [445, 318] on div "P2 lock 10 P3 lock 10 P1 lock 10" at bounding box center [502, 305] width 709 height 392
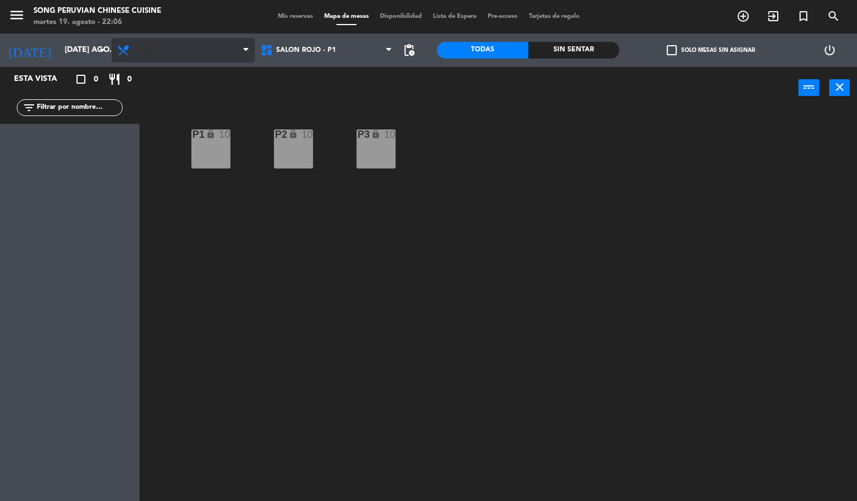
click at [181, 55] on span "Cena" at bounding box center [183, 50] width 143 height 25
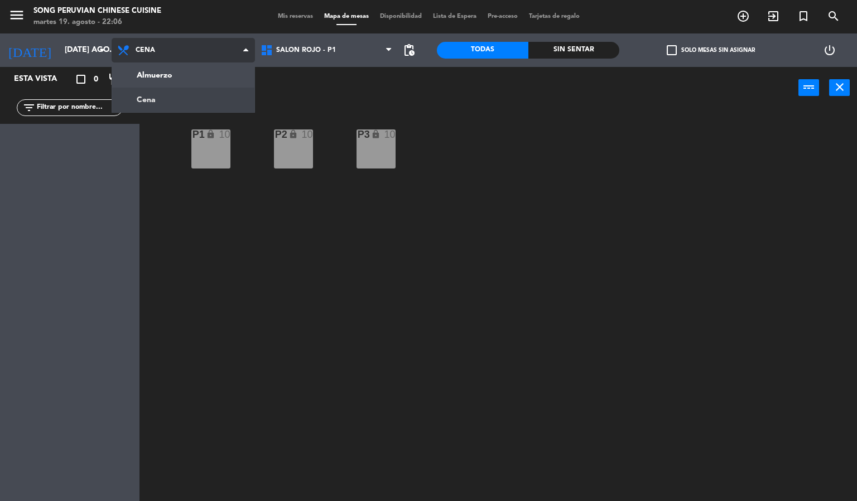
click at [216, 80] on ng-component "menu Song Peruvian Chinese Cuisine martes 19. agosto - 22:06 Mis reservas Mapa …" at bounding box center [428, 251] width 857 height 502
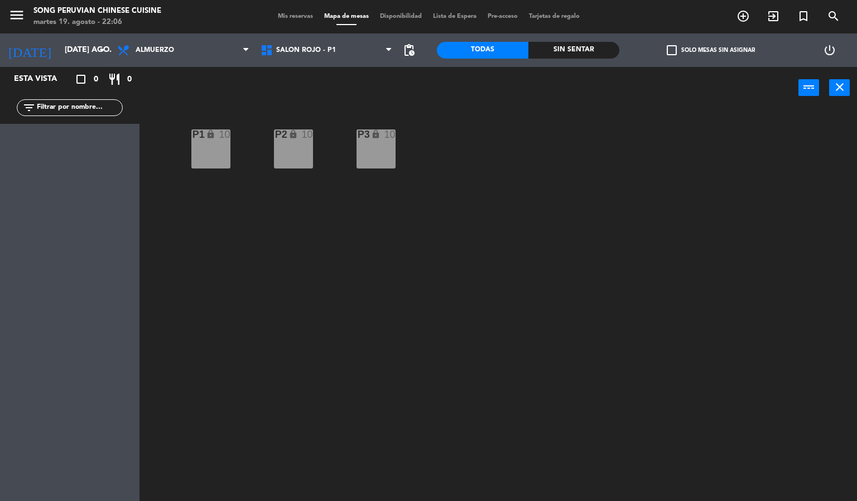
click at [286, 13] on span "Mis reservas" at bounding box center [295, 16] width 46 height 6
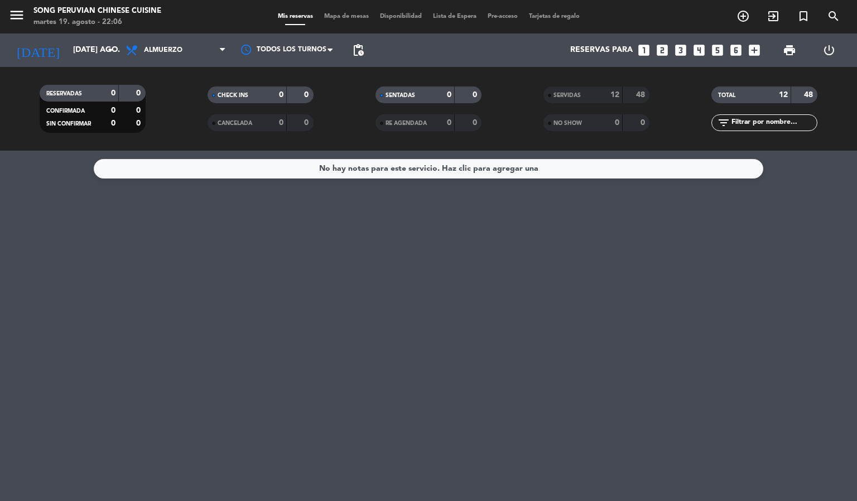
click at [432, 302] on div "No hay notas para este servicio. Haz clic para agregar una" at bounding box center [428, 326] width 857 height 350
click at [184, 39] on span "Almuerzo" at bounding box center [176, 50] width 112 height 25
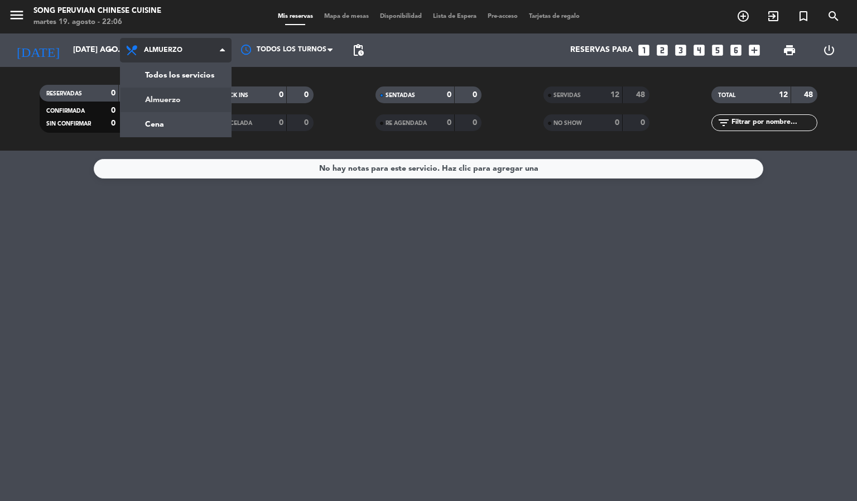
click at [188, 113] on div "menu Song Peruvian Chinese Cuisine martes 19. agosto - 22:06 Mis reservas Mapa …" at bounding box center [428, 75] width 857 height 151
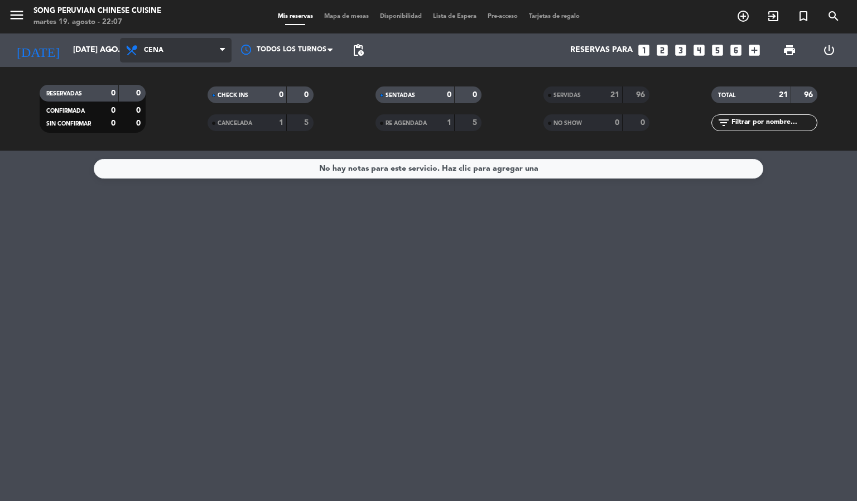
click at [203, 59] on span "Cena" at bounding box center [176, 50] width 112 height 25
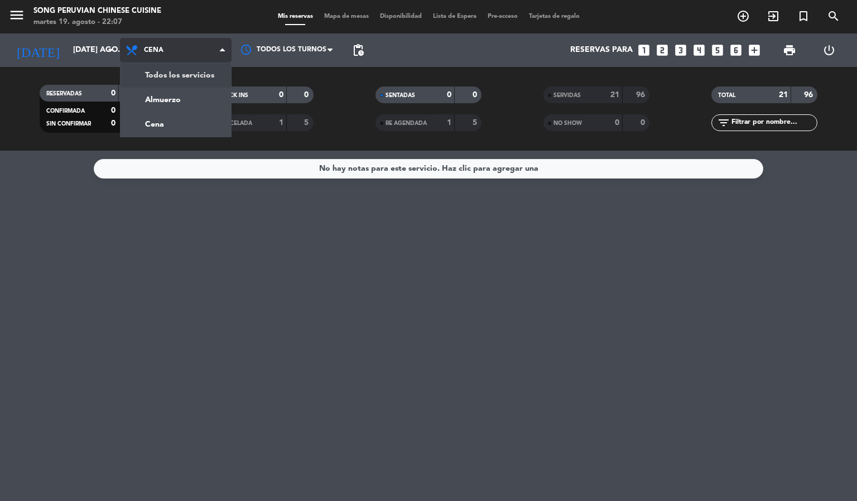
click at [184, 86] on div "menu Song Peruvian Chinese Cuisine martes 19. agosto - 22:07 Mis reservas Mapa …" at bounding box center [428, 75] width 857 height 151
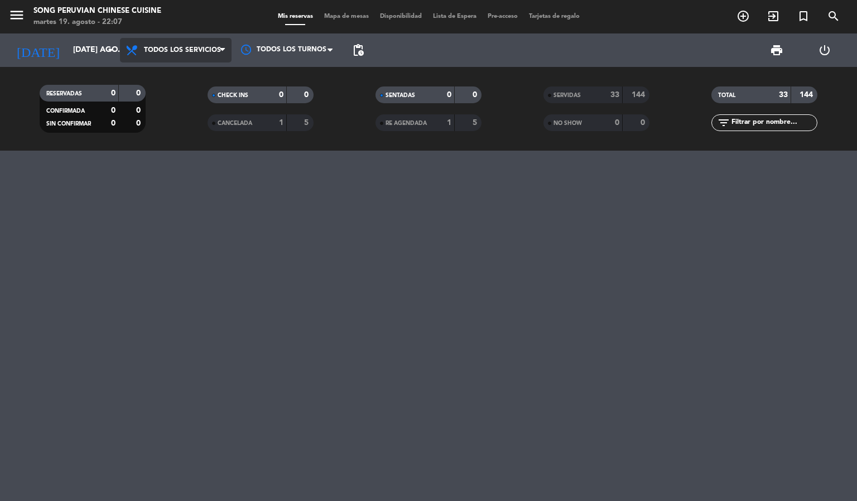
click at [188, 47] on span "Todos los servicios" at bounding box center [182, 50] width 77 height 8
click at [181, 96] on div "menu Song Peruvian Chinese Cuisine martes 19. agosto - 22:07 Mis reservas Mapa …" at bounding box center [428, 75] width 857 height 151
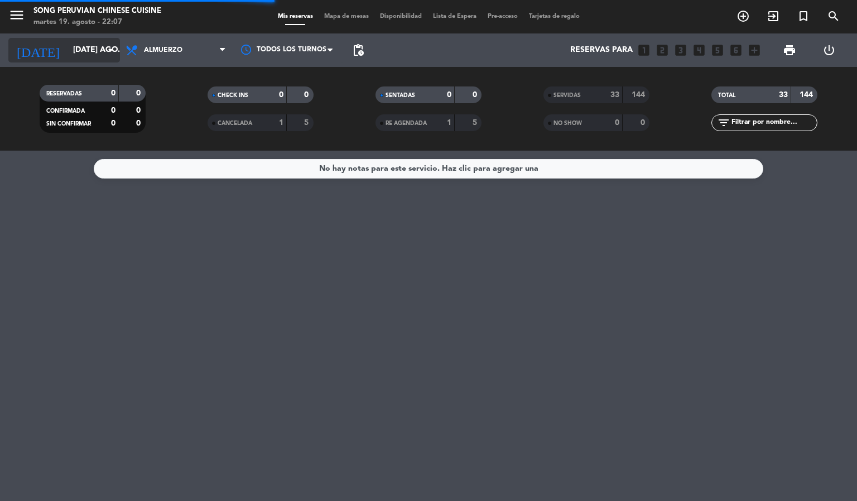
click at [69, 40] on input "[DATE] ago." at bounding box center [121, 50] width 106 height 20
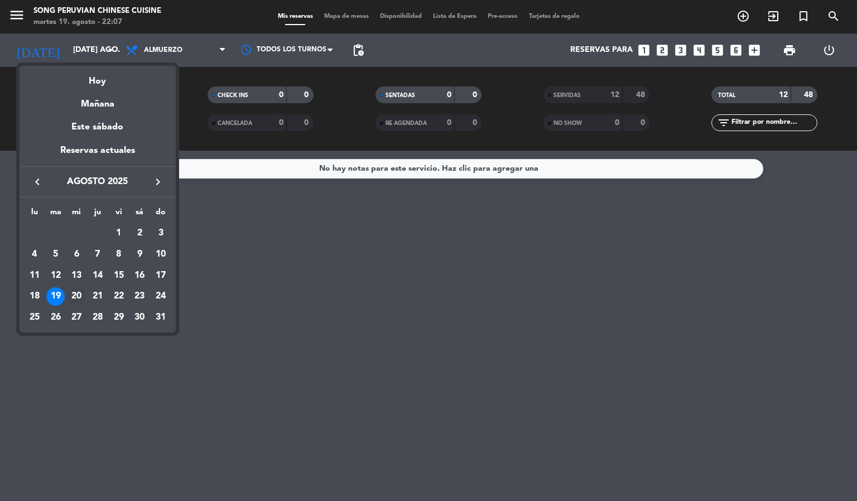
click at [76, 293] on div "20" at bounding box center [76, 296] width 19 height 19
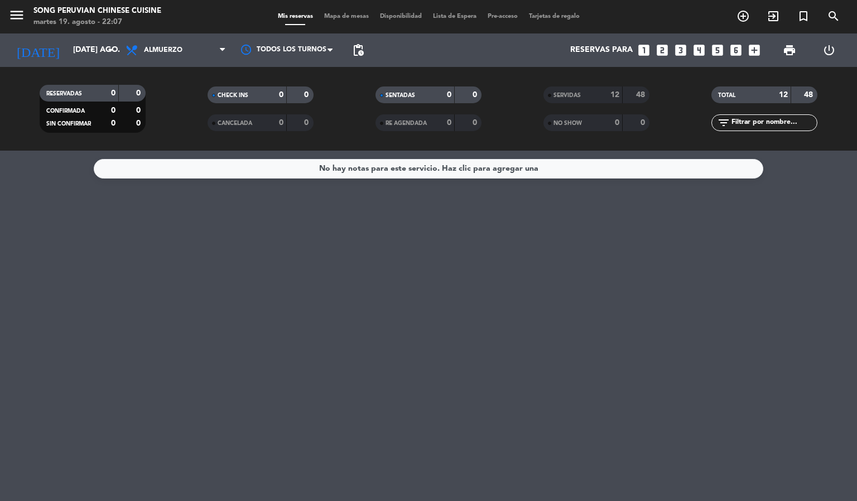
type input "mié. 20 ago."
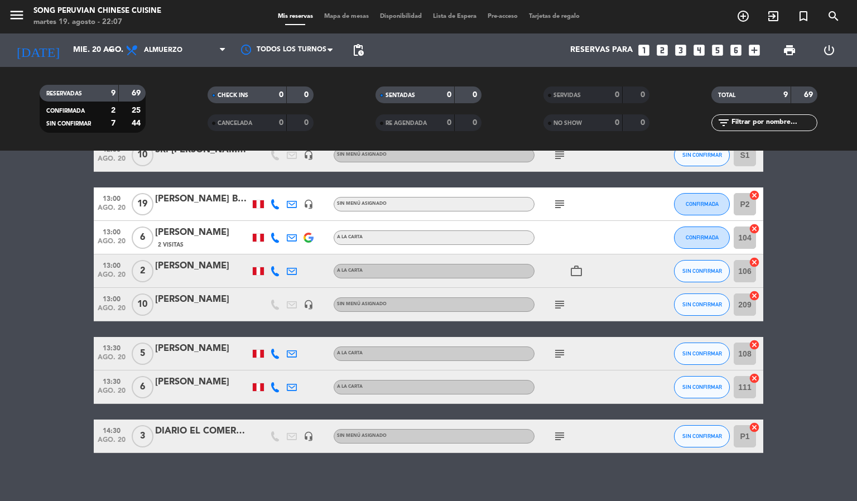
scroll to position [104, 0]
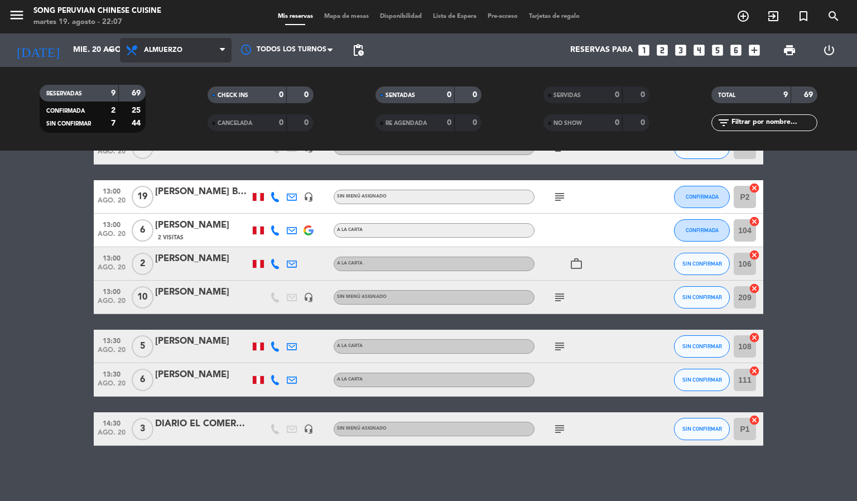
click at [206, 52] on span "Almuerzo" at bounding box center [176, 50] width 112 height 25
click at [187, 121] on div "menu Song Peruvian Chinese Cuisine martes 19. agosto - 22:07 Mis reservas Mapa …" at bounding box center [428, 75] width 857 height 151
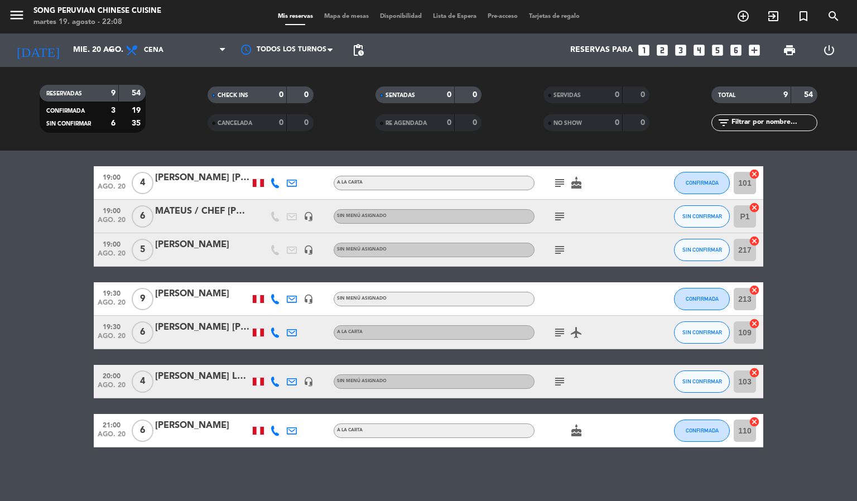
scroll to position [136, 0]
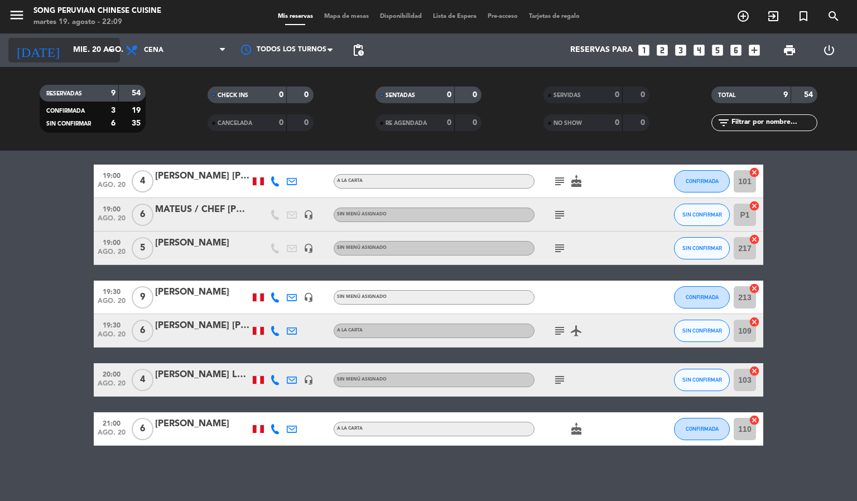
click at [77, 49] on input "mié. 20 ago." at bounding box center [121, 50] width 106 height 20
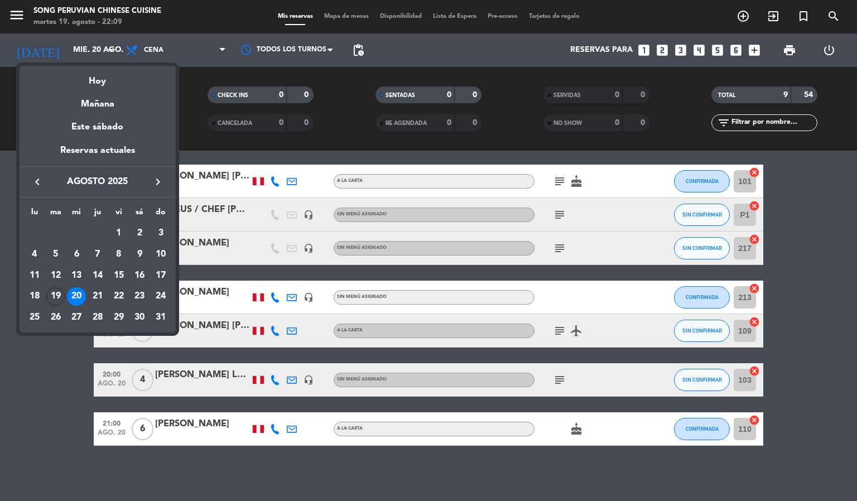
click at [346, 6] on div at bounding box center [428, 250] width 857 height 501
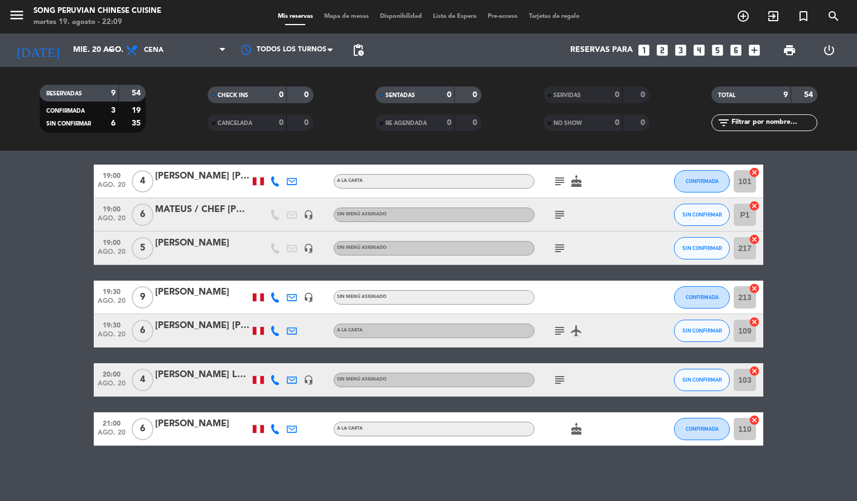
click at [341, 17] on span "Mapa de mesas" at bounding box center [347, 16] width 56 height 6
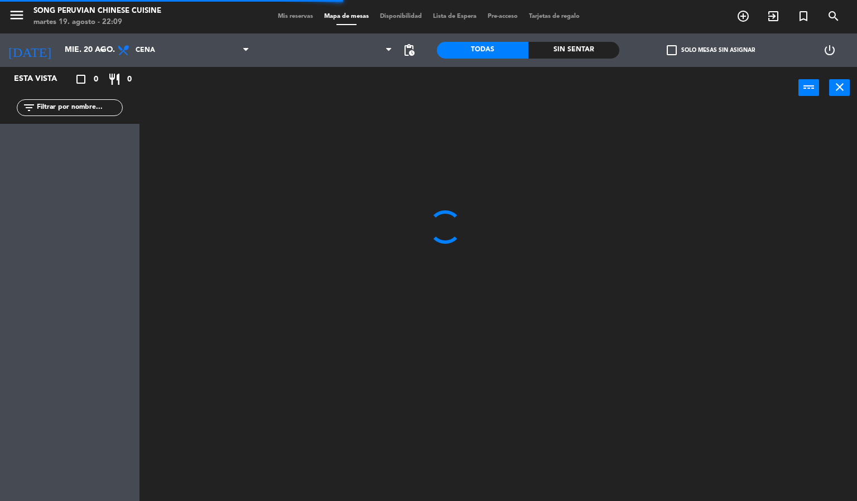
click at [274, 349] on div at bounding box center [502, 305] width 709 height 392
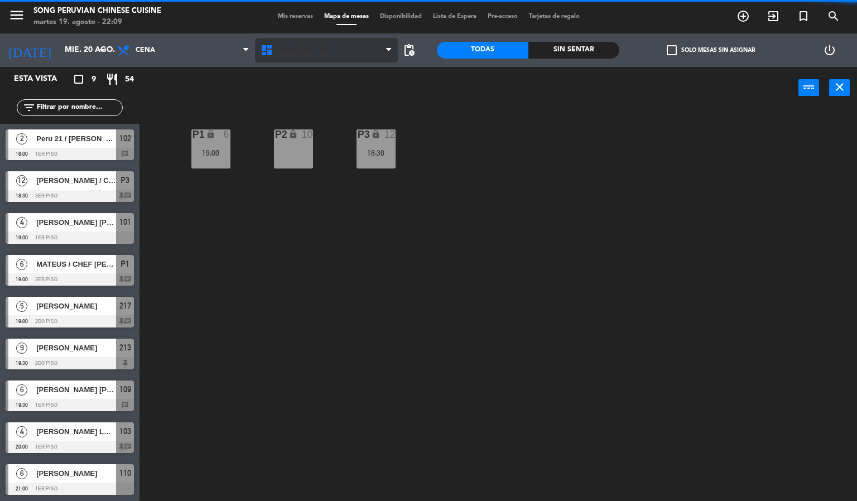
click at [327, 56] on span "DINASTIAS - P3" at bounding box center [326, 50] width 143 height 25
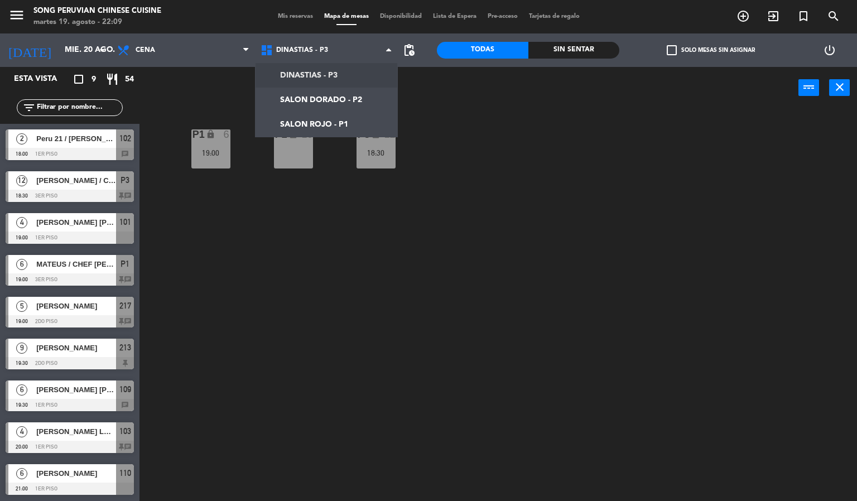
click at [280, 286] on div "P2 lock 10 P3 lock 12 18:30 P1 lock 6 19:00" at bounding box center [502, 305] width 709 height 392
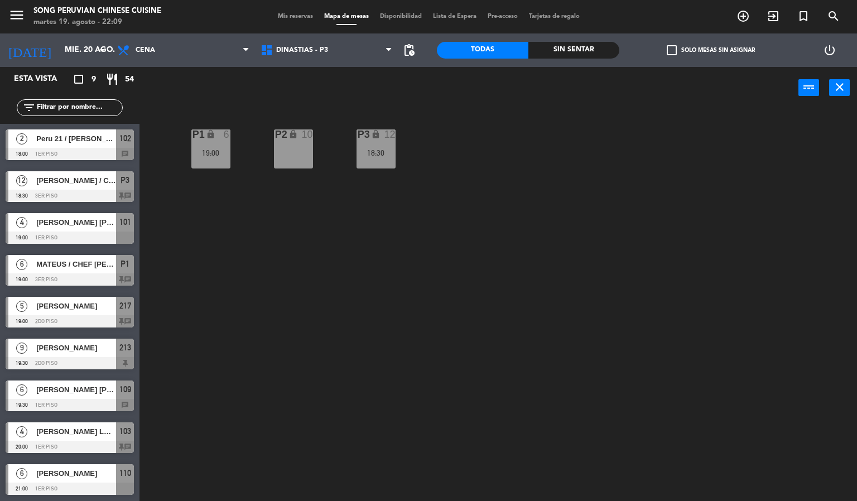
click at [293, 156] on div "P2 lock 10" at bounding box center [293, 148] width 39 height 39
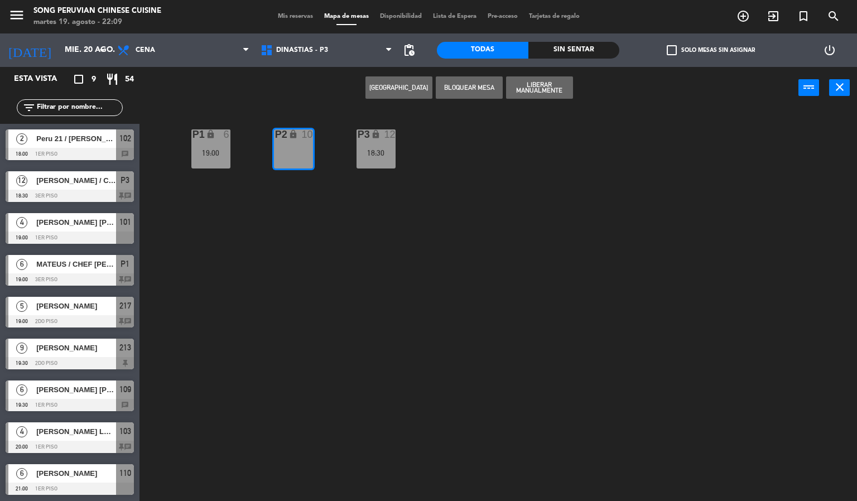
click at [405, 87] on button "[GEOGRAPHIC_DATA]" at bounding box center [398, 87] width 67 height 22
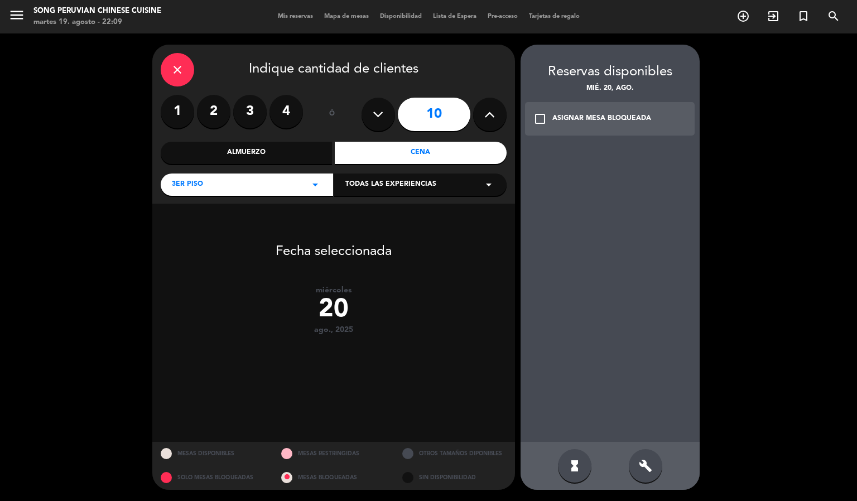
click at [377, 124] on button at bounding box center [378, 114] width 33 height 33
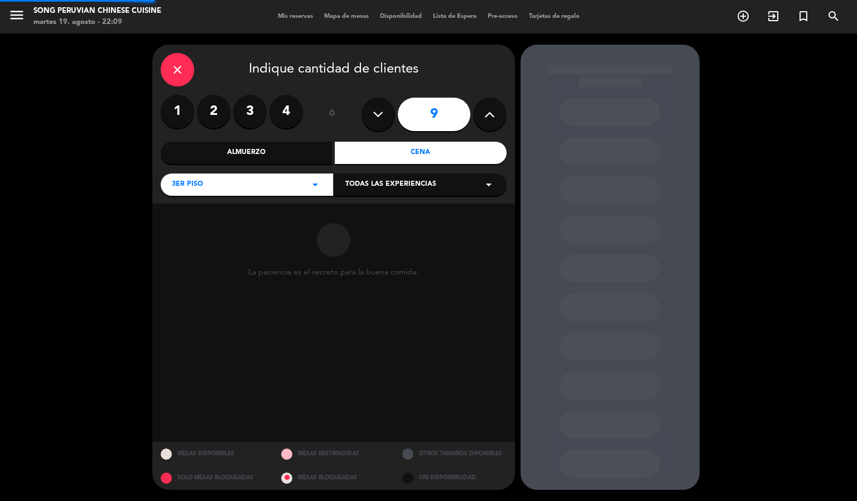
click at [382, 116] on icon at bounding box center [378, 114] width 11 height 17
click at [368, 122] on button at bounding box center [378, 114] width 33 height 33
click at [373, 113] on icon at bounding box center [378, 114] width 11 height 17
type input "6"
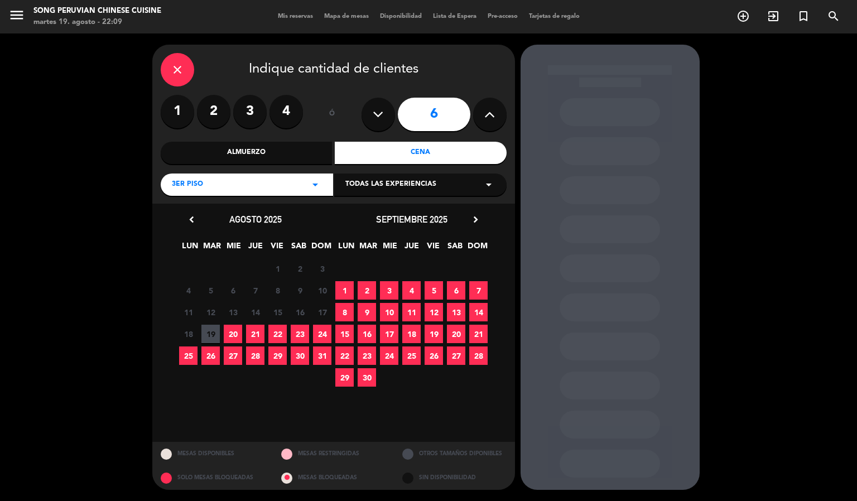
click at [254, 335] on span "21" at bounding box center [255, 334] width 18 height 18
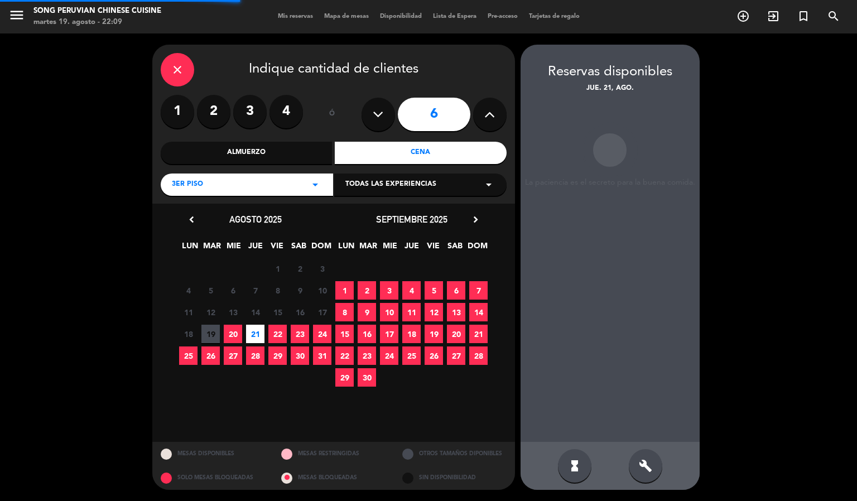
click at [233, 335] on span "20" at bounding box center [233, 334] width 18 height 18
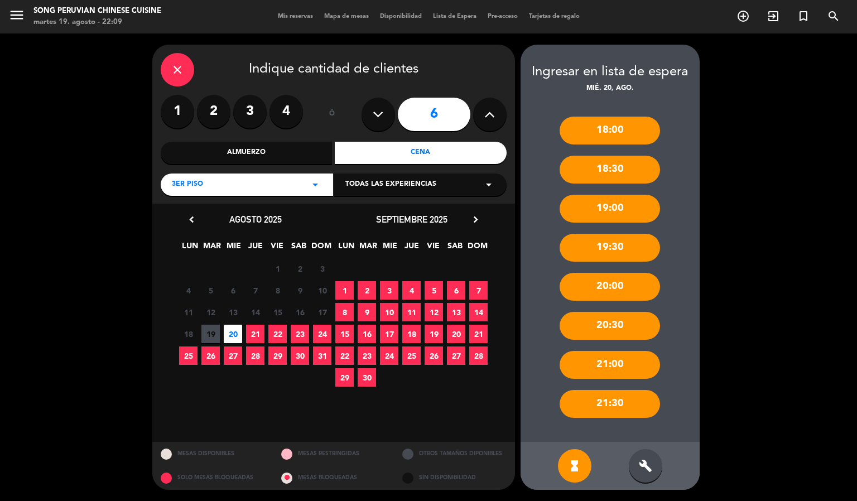
click at [646, 463] on icon "build" at bounding box center [645, 465] width 13 height 13
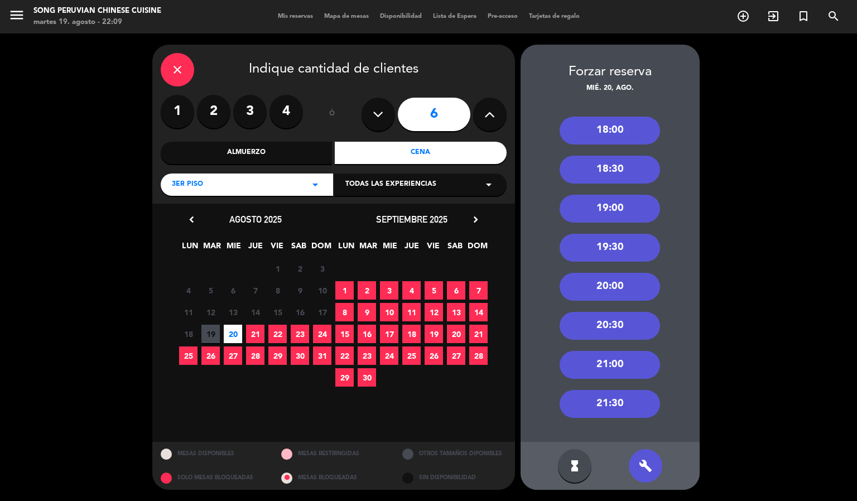
click at [634, 176] on div "18:30" at bounding box center [610, 170] width 100 height 28
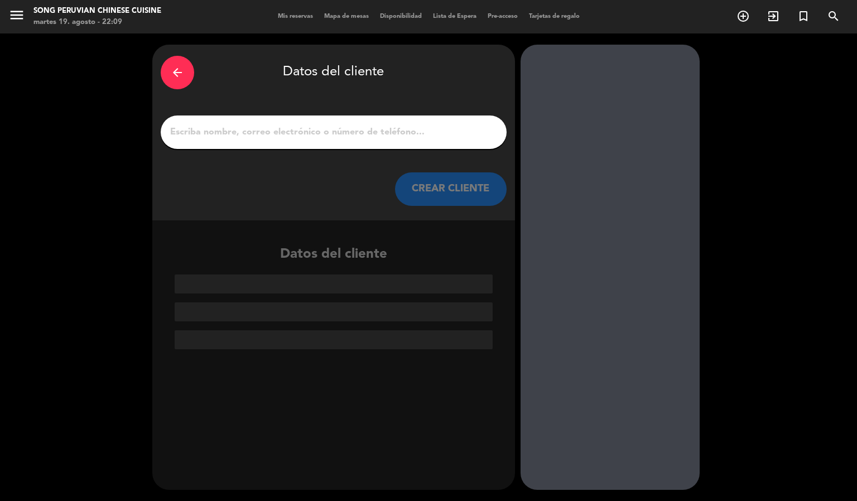
click at [422, 136] on input "1" at bounding box center [333, 132] width 329 height 16
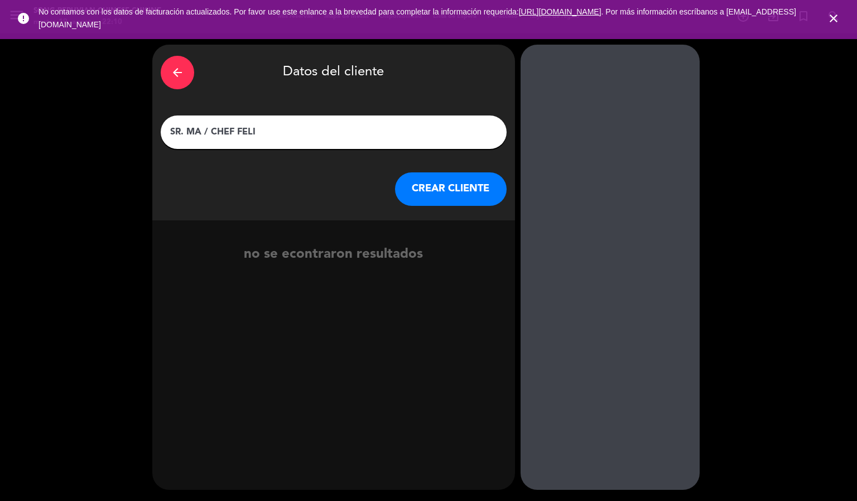
type input "SR. MA / CHEF [PERSON_NAME]"
click at [452, 189] on button "CREAR CLIENTE" at bounding box center [451, 188] width 112 height 33
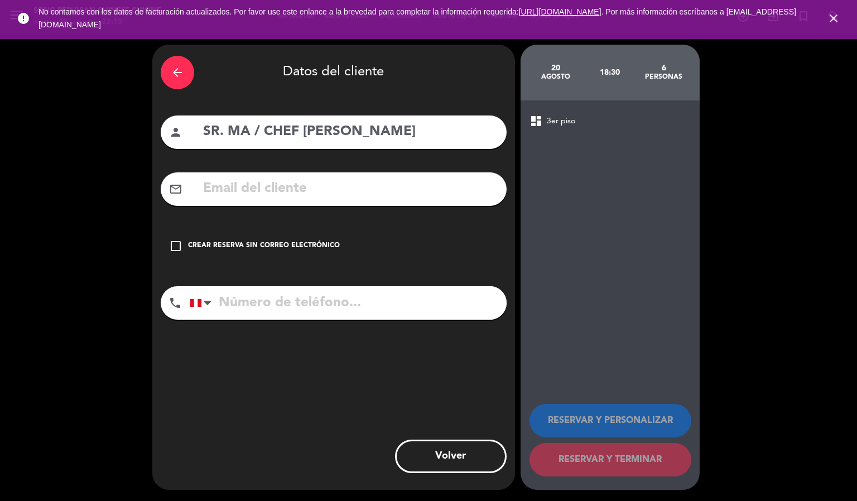
click at [177, 244] on icon "check_box_outline_blank" at bounding box center [175, 245] width 13 height 13
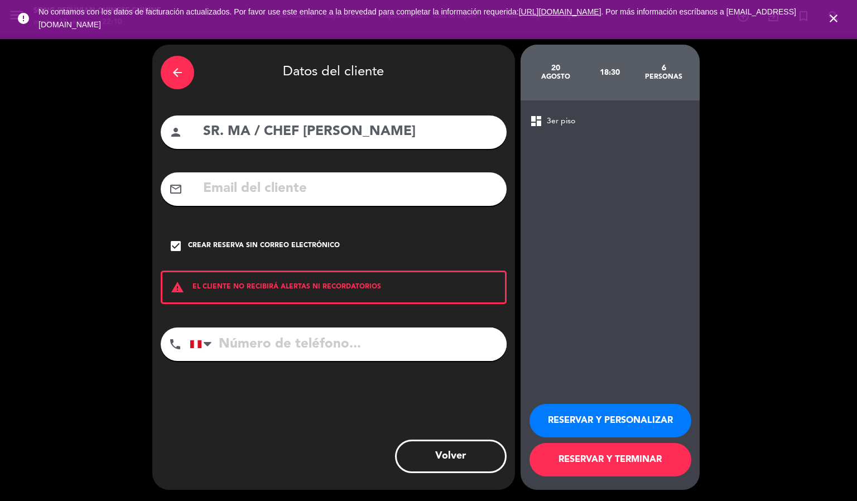
click at [618, 421] on button "RESERVAR Y PERSONALIZAR" at bounding box center [610, 420] width 162 height 33
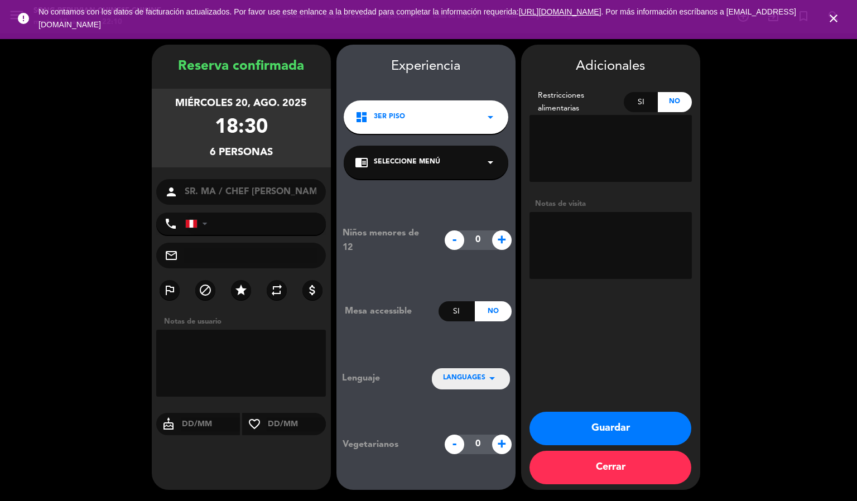
click at [620, 248] on textarea at bounding box center [610, 245] width 162 height 67
type textarea "DINASTIA 2 NO MOVER"
click at [633, 442] on button "Guardar" at bounding box center [610, 428] width 162 height 33
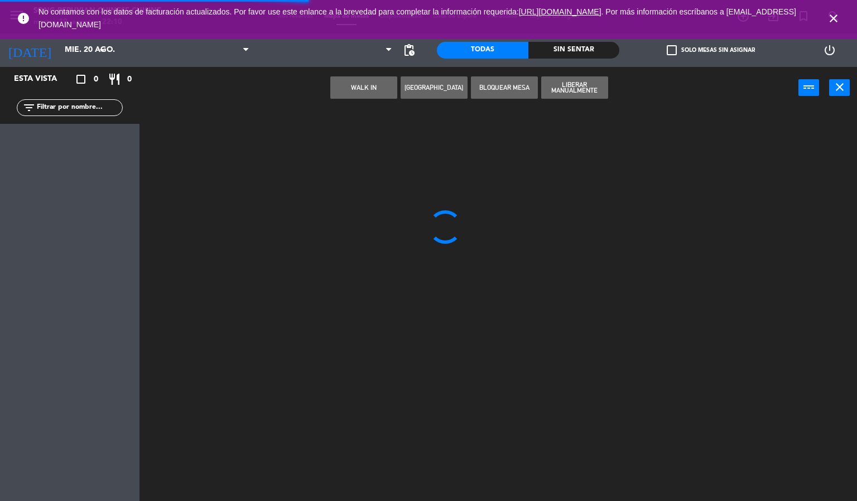
click at [834, 22] on icon "close" at bounding box center [833, 18] width 13 height 13
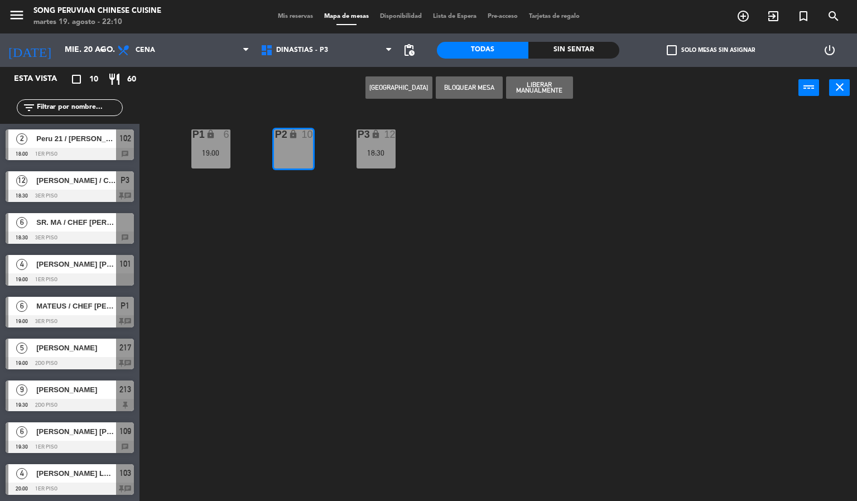
click at [397, 300] on div "P2 lock 10 P3 lock 12 18:30 P1 lock 6 19:00" at bounding box center [502, 305] width 709 height 392
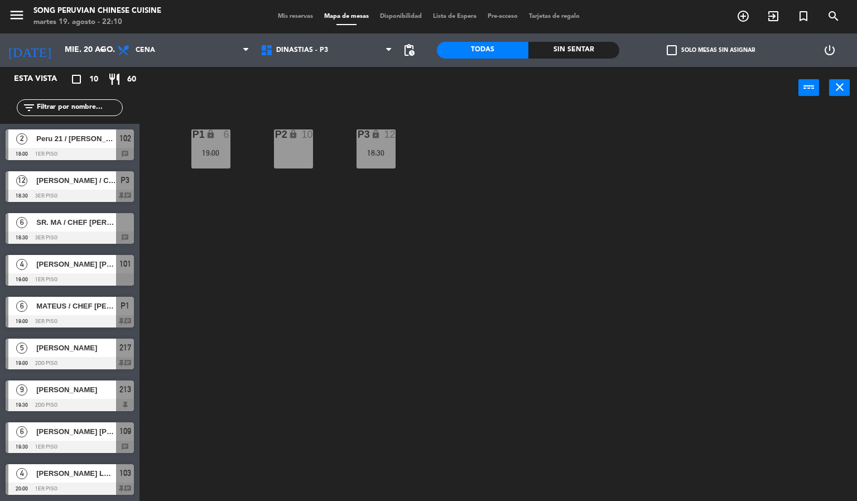
click at [101, 233] on div at bounding box center [70, 238] width 128 height 12
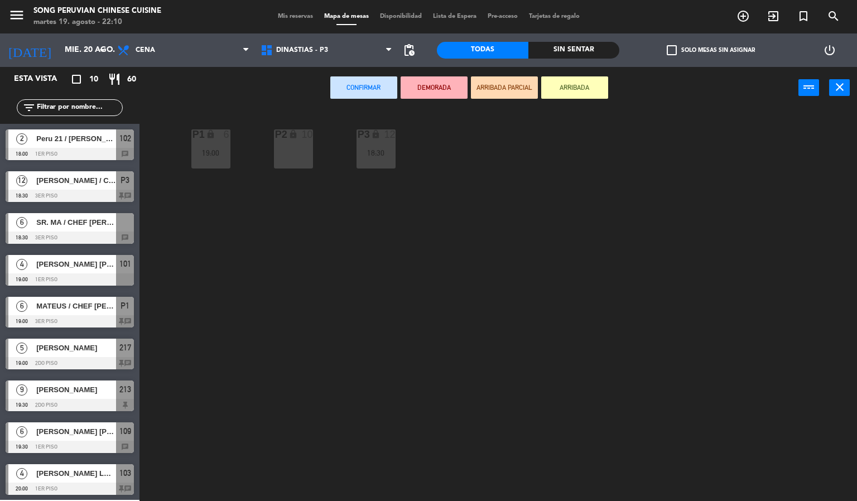
click at [296, 148] on div "P2 lock 10" at bounding box center [293, 148] width 39 height 39
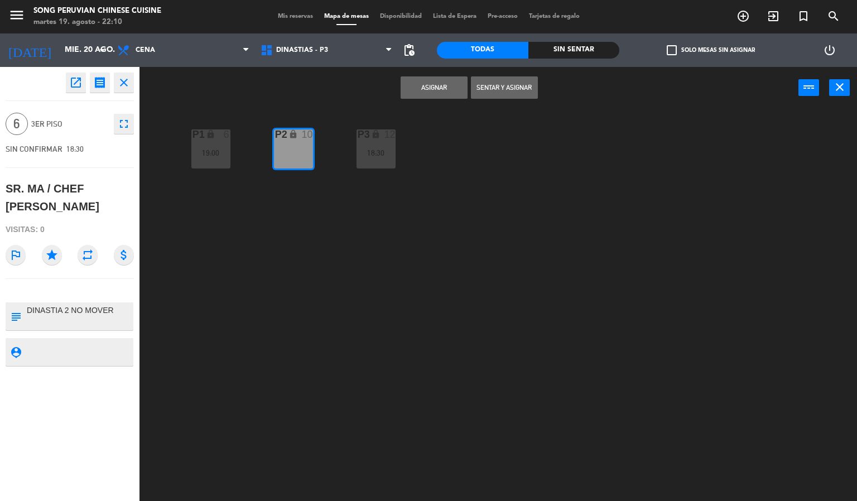
click at [426, 81] on button "Asignar" at bounding box center [434, 87] width 67 height 22
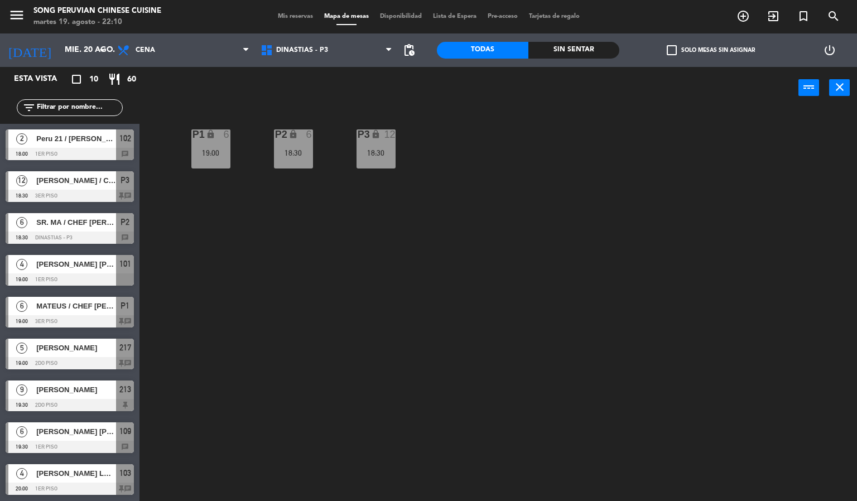
click at [295, 139] on div "lock" at bounding box center [293, 134] width 18 height 11
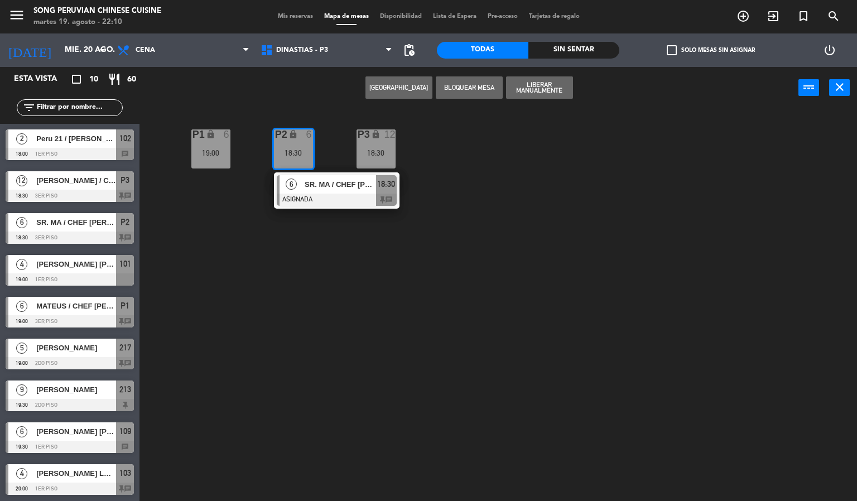
click at [350, 194] on div at bounding box center [337, 200] width 120 height 12
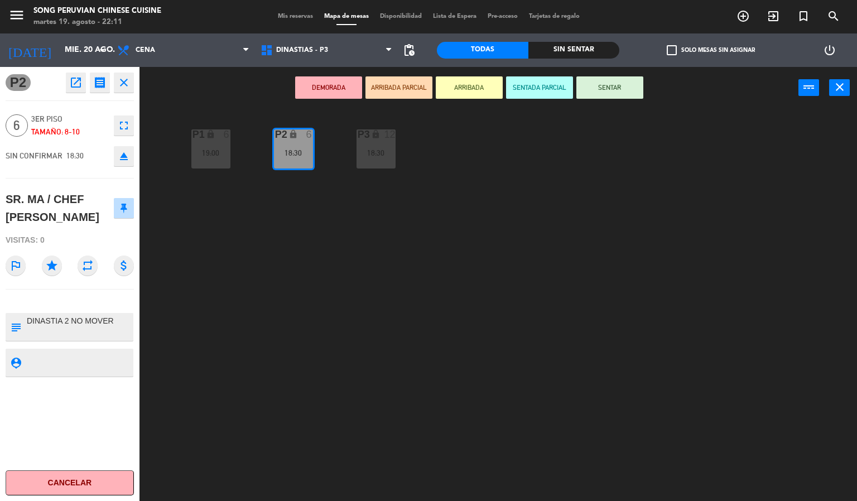
click at [365, 316] on div "P2 lock 6 18:30 P3 lock 12 18:30 P1 lock 6 19:00" at bounding box center [502, 305] width 709 height 392
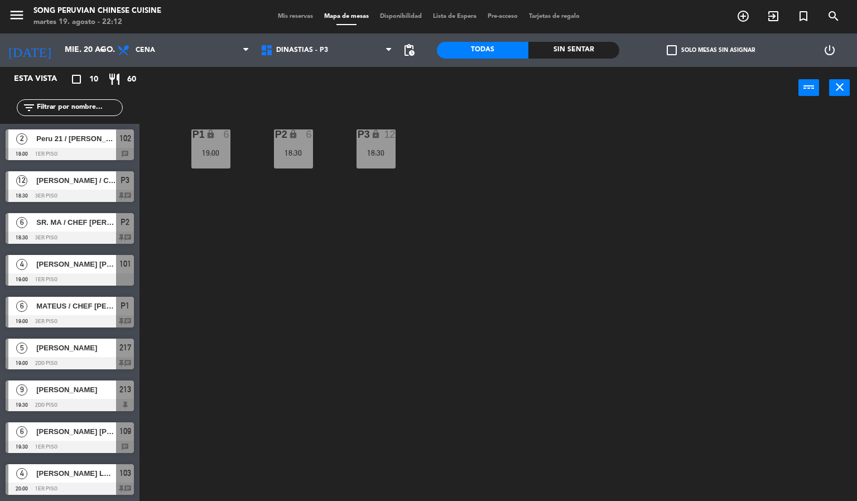
click at [444, 258] on div "P2 lock 6 18:30 P3 lock 12 18:30 P1 lock 6 19:00" at bounding box center [502, 305] width 709 height 392
click at [360, 252] on div "P2 lock 6 18:30 P3 lock 12 18:30 P1 lock 6 19:00" at bounding box center [502, 305] width 709 height 392
click at [292, 317] on div "P2 lock 6 18:30 P3 lock 12 18:30 P1 lock 6 19:00" at bounding box center [502, 305] width 709 height 392
click at [206, 47] on span "Cena" at bounding box center [183, 50] width 143 height 25
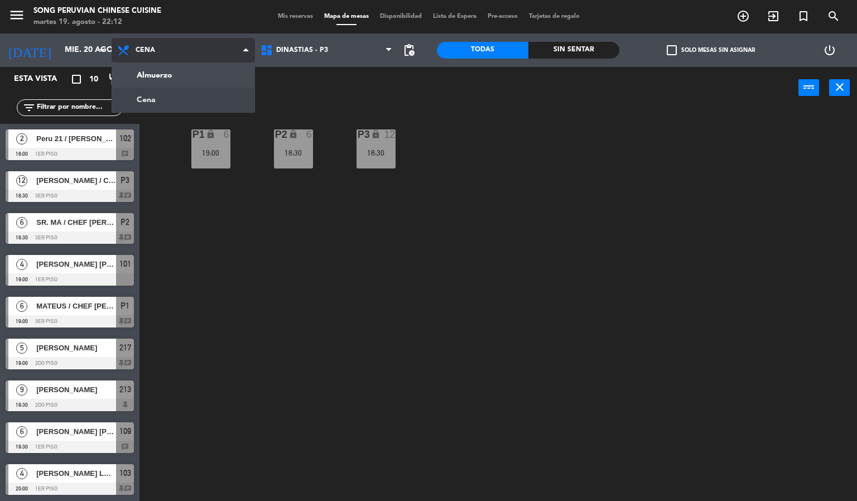
click at [214, 76] on ng-component "menu Song Peruvian Chinese Cuisine martes 19. agosto - 22:12 Mis reservas Mapa …" at bounding box center [428, 251] width 857 height 502
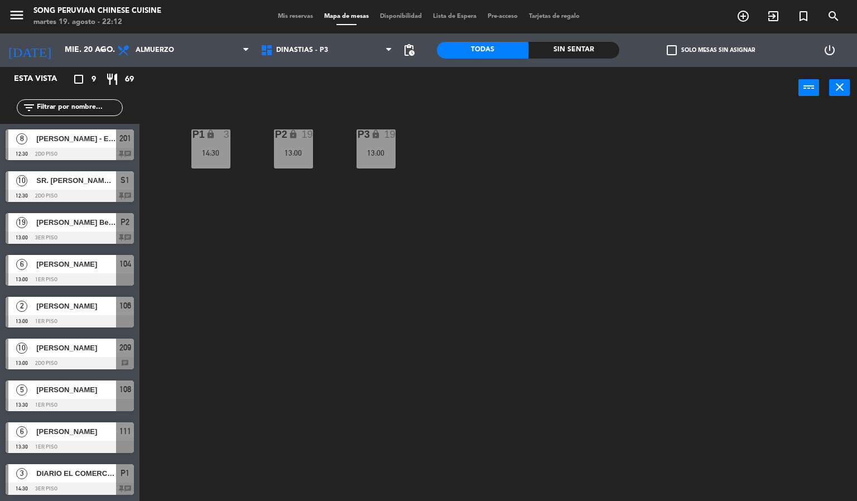
click at [329, 280] on div "P2 lock 19 13:00 P3 lock 19 13:00 P1 lock 3 14:30" at bounding box center [502, 305] width 709 height 392
click at [161, 49] on span "Almuerzo" at bounding box center [155, 50] width 38 height 8
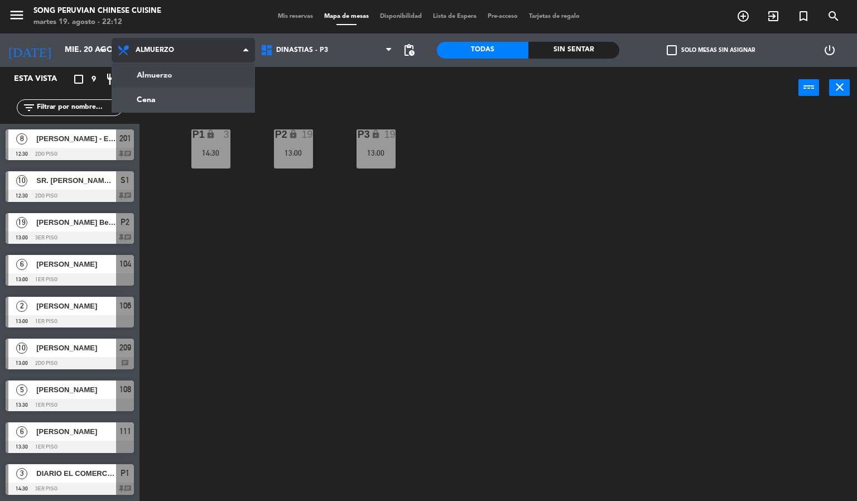
click at [189, 102] on ng-component "menu Song Peruvian Chinese Cuisine martes 19. agosto - 22:12 Mis reservas Mapa …" at bounding box center [428, 251] width 857 height 502
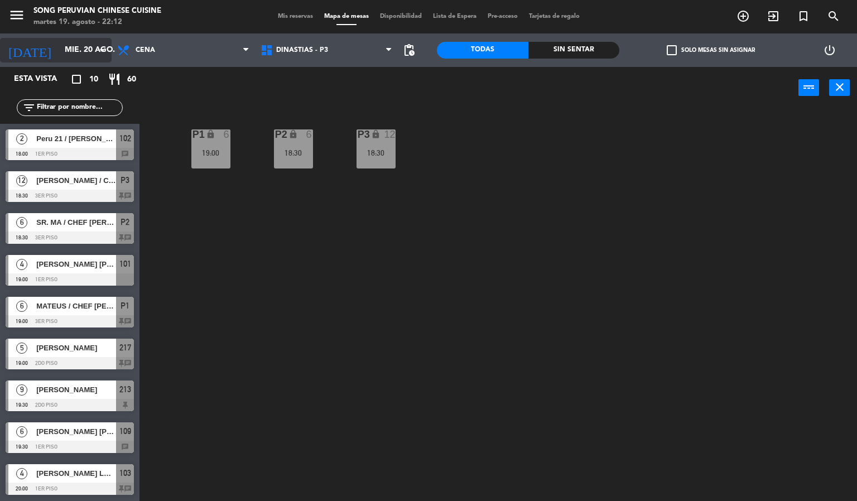
click at [59, 44] on input "mié. 20 ago." at bounding box center [112, 50] width 106 height 20
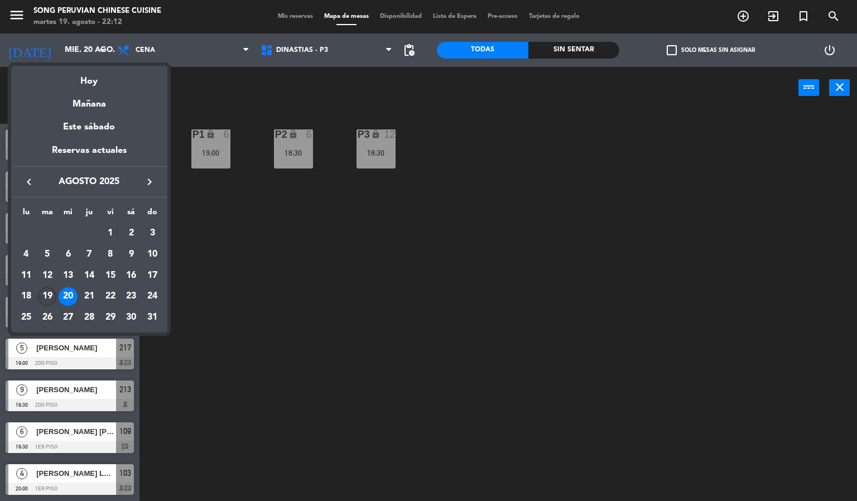
click at [47, 296] on div "19" at bounding box center [47, 296] width 19 height 19
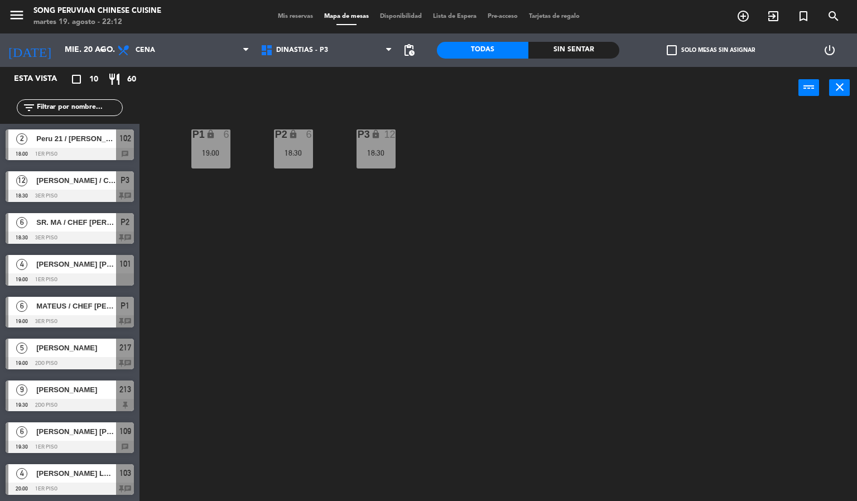
type input "[DATE] ago."
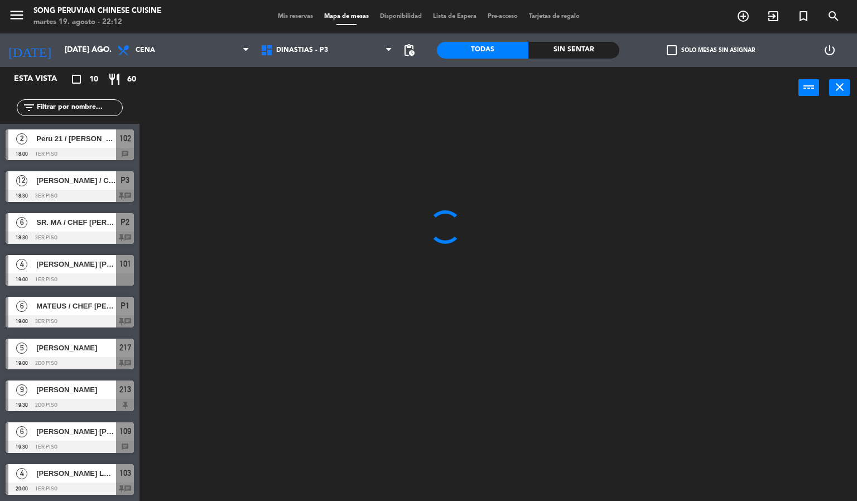
click at [274, 310] on div at bounding box center [502, 305] width 709 height 392
